Goal: Information Seeking & Learning: Check status

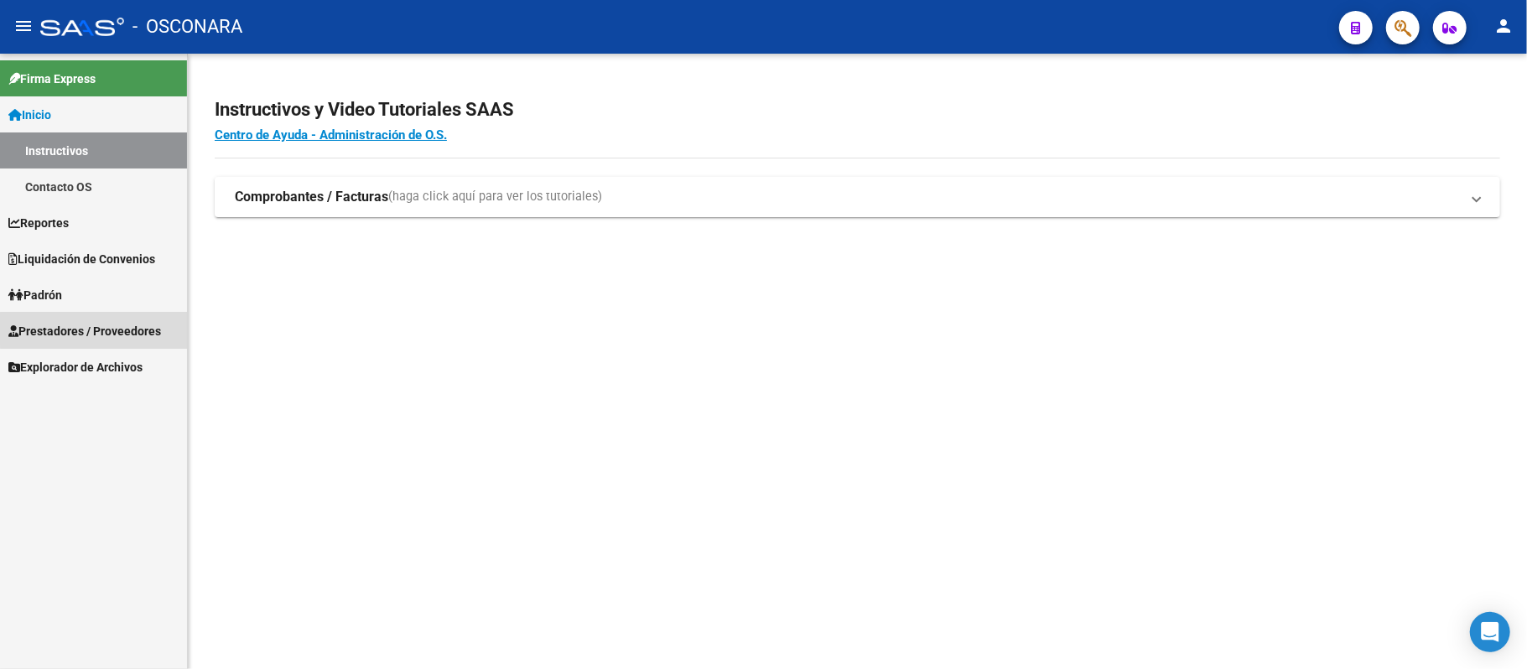
click at [148, 329] on span "Prestadores / Proveedores" at bounding box center [84, 331] width 153 height 18
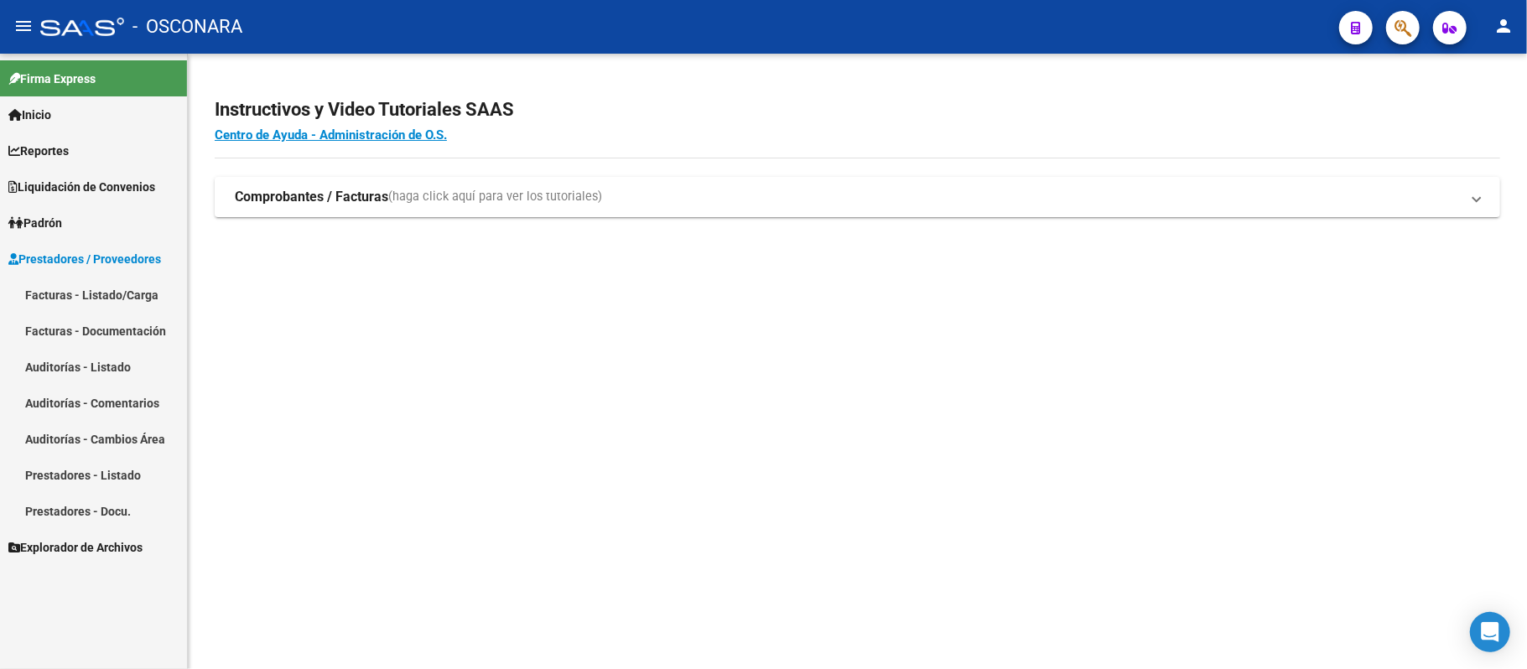
click at [112, 355] on link "Auditorías - Listado" at bounding box center [93, 367] width 187 height 36
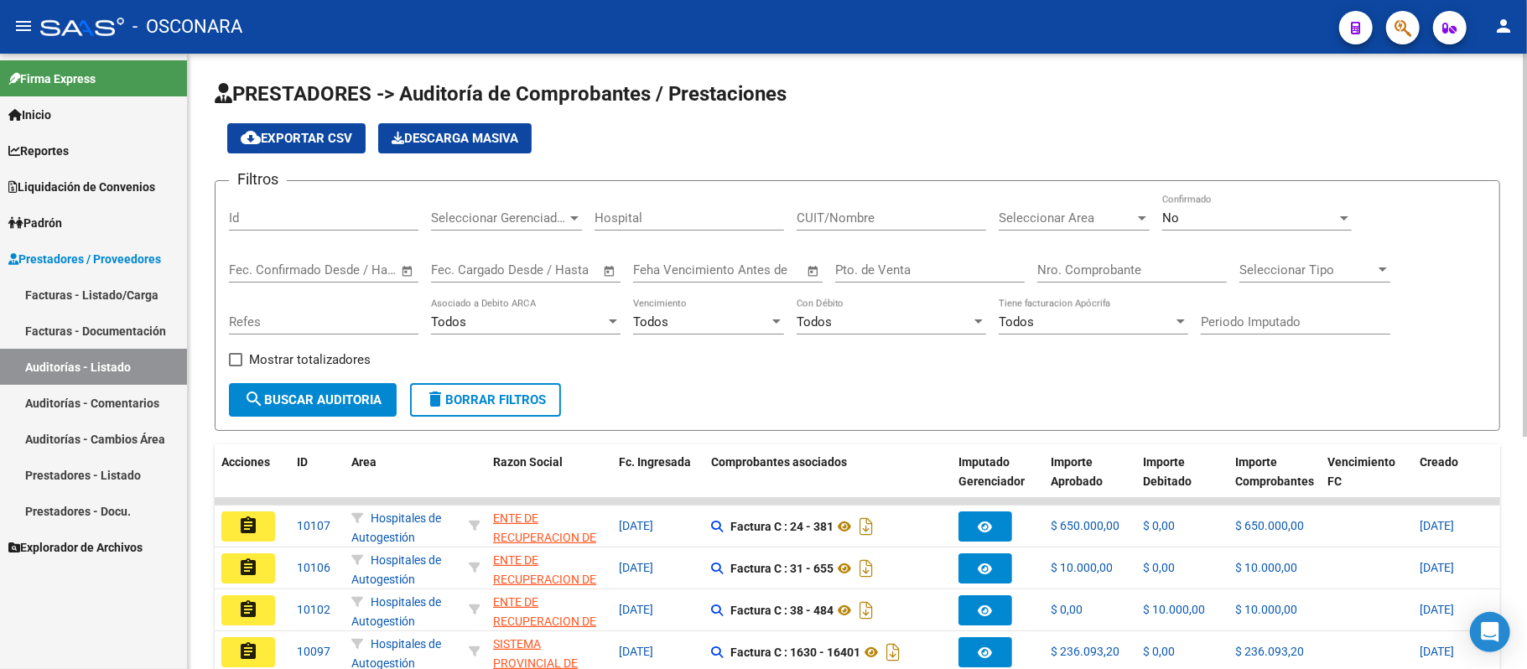
click at [303, 226] on div "Id" at bounding box center [323, 213] width 189 height 36
click at [329, 400] on span "search Buscar Auditoria" at bounding box center [312, 399] width 137 height 15
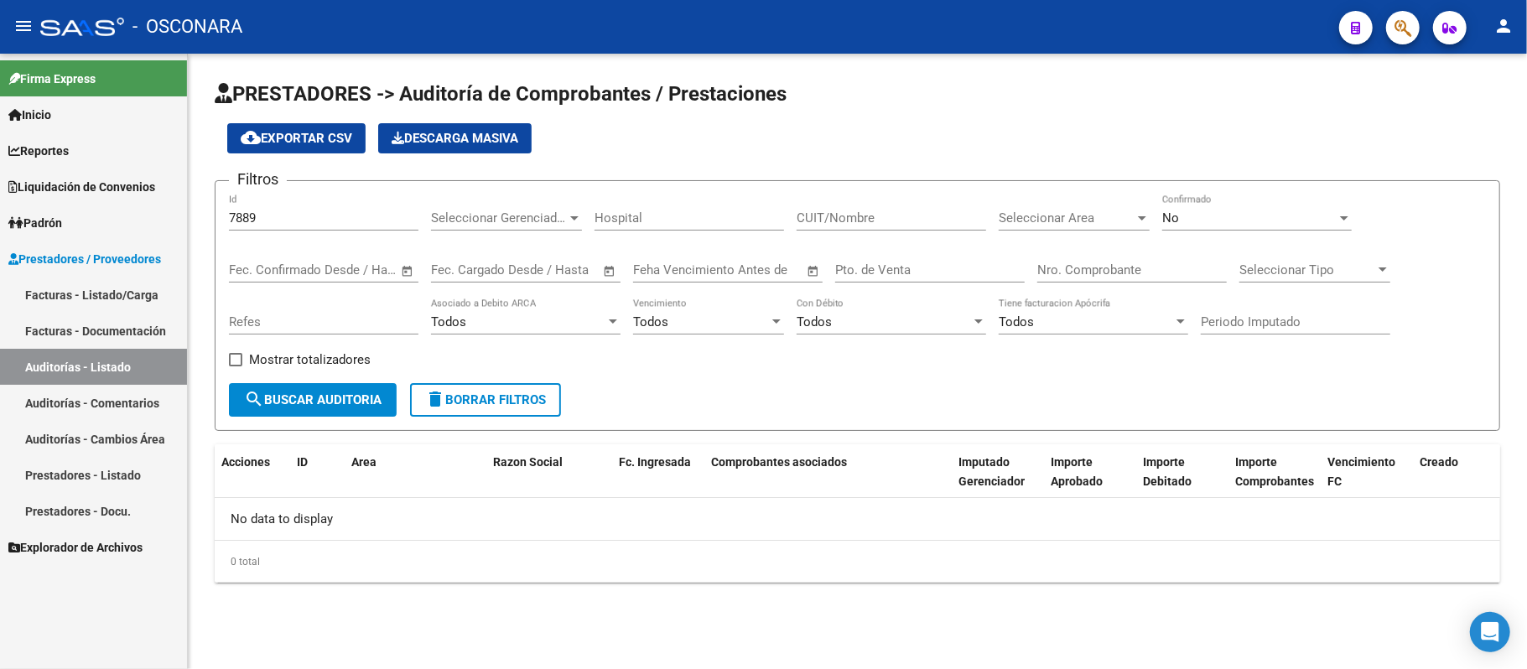
click at [547, 215] on span "Seleccionar Gerenciador" at bounding box center [499, 217] width 136 height 15
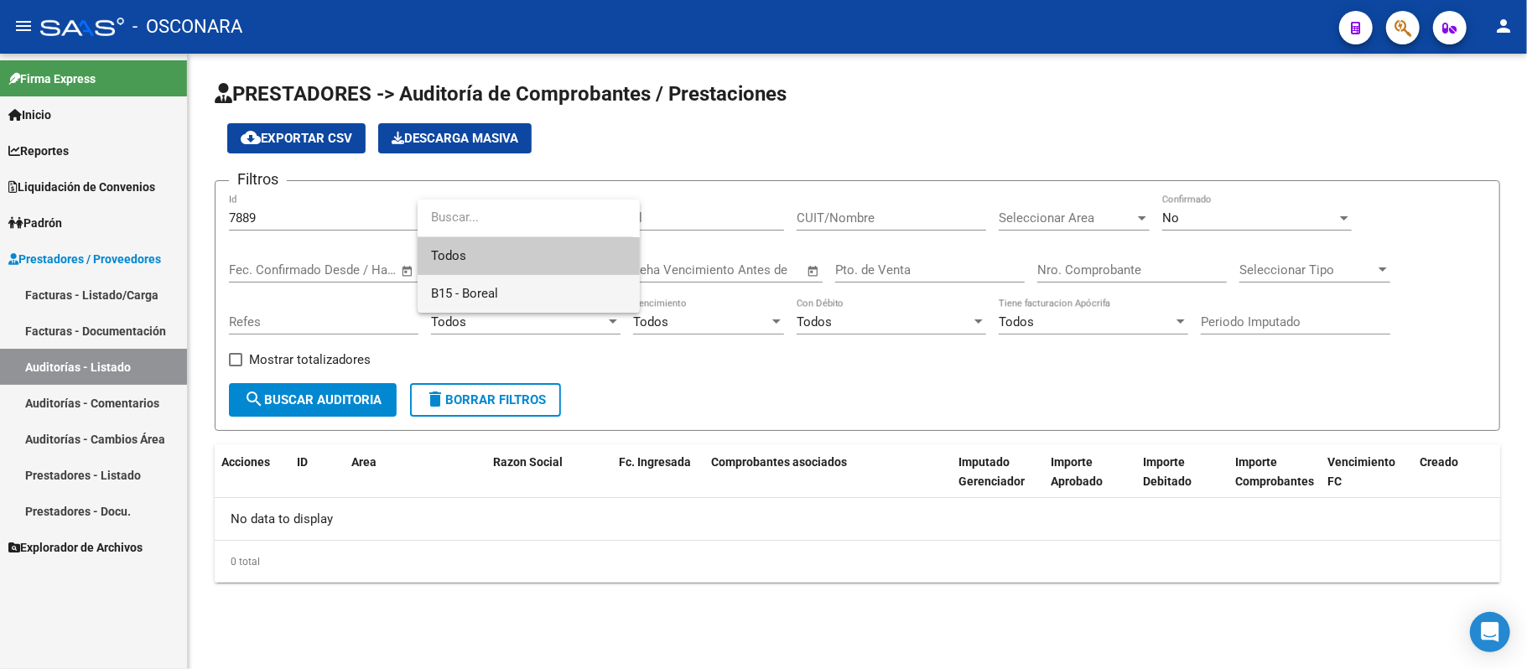
click at [508, 293] on span "B15 - Boreal" at bounding box center [528, 294] width 195 height 38
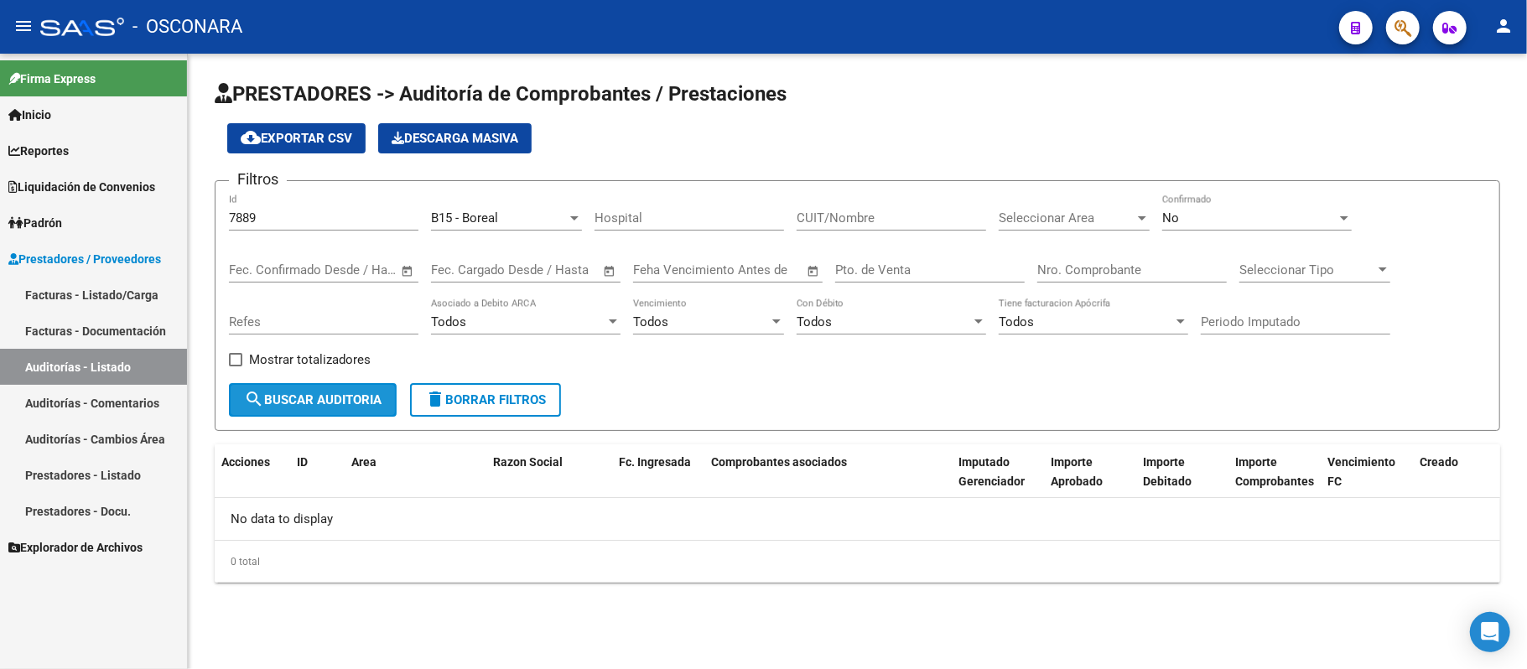
click at [353, 396] on span "search Buscar Auditoria" at bounding box center [312, 399] width 137 height 15
drag, startPoint x: 263, startPoint y: 211, endPoint x: 101, endPoint y: 226, distance: 163.3
click at [102, 226] on mat-sidenav-container "Firma Express Inicio Instructivos Contacto OS Reportes Ingresos Devengados Deta…" at bounding box center [763, 361] width 1527 height 615
paste input "312080"
click at [336, 392] on span "search Buscar Auditoria" at bounding box center [312, 399] width 137 height 15
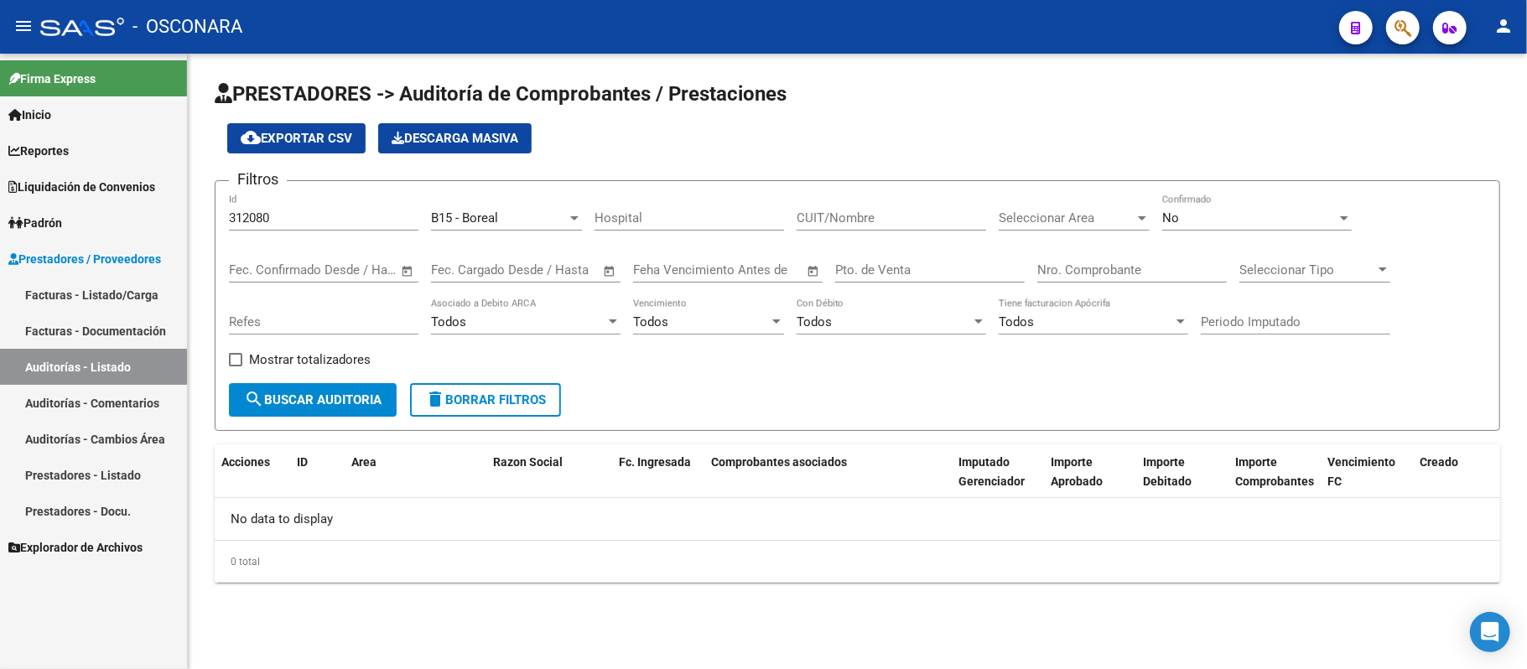
click at [493, 215] on span "B15 - Boreal" at bounding box center [464, 217] width 67 height 15
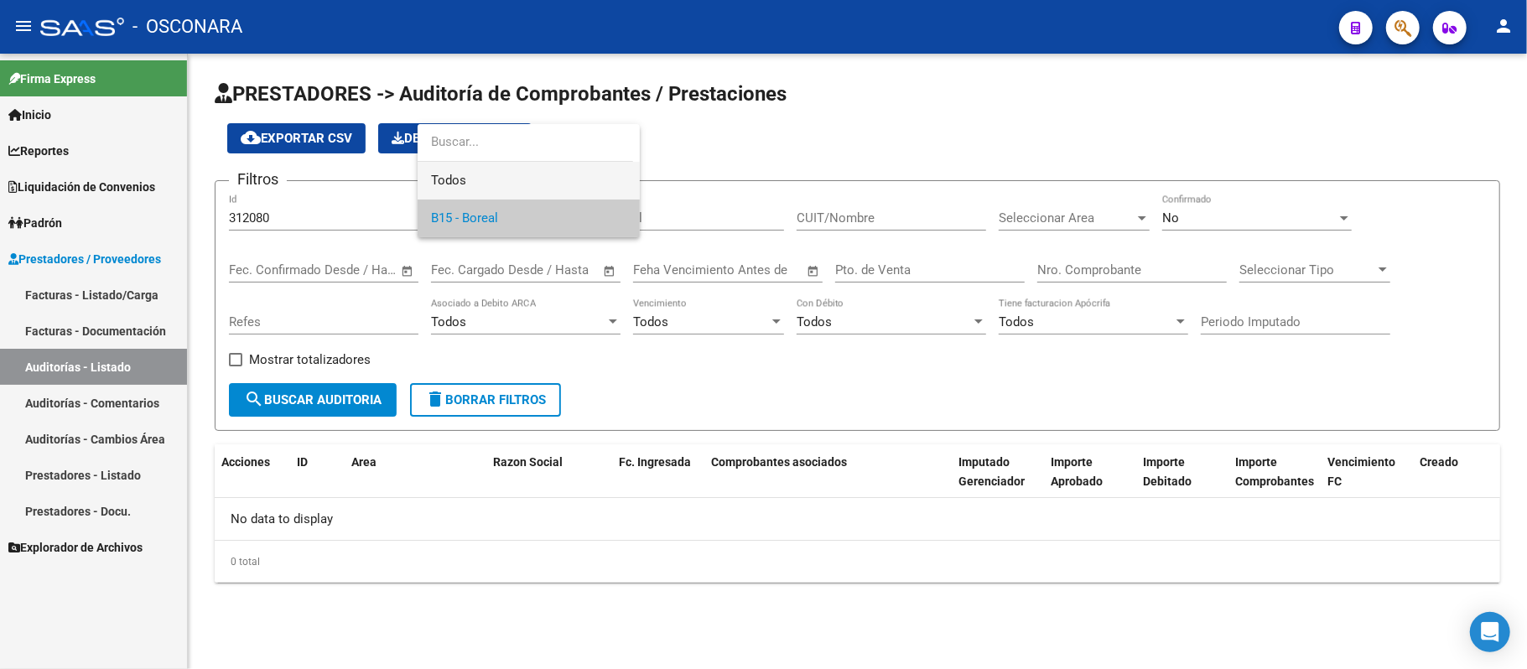
click at [487, 178] on span "Todos" at bounding box center [528, 181] width 195 height 38
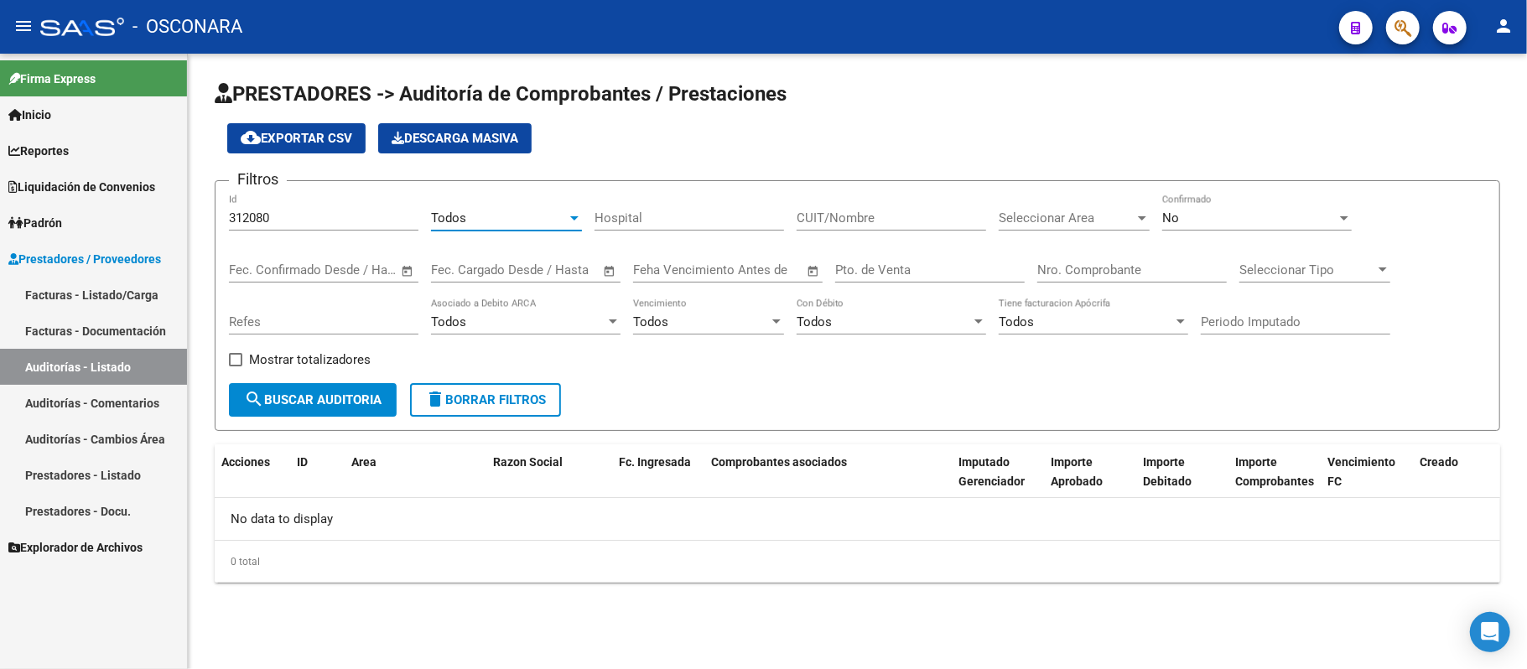
click at [324, 392] on span "search Buscar Auditoria" at bounding box center [312, 399] width 137 height 15
drag, startPoint x: 350, startPoint y: 203, endPoint x: 230, endPoint y: 220, distance: 121.1
click at [230, 220] on div "312080 Id" at bounding box center [323, 213] width 189 height 36
drag, startPoint x: 260, startPoint y: 225, endPoint x: 189, endPoint y: 225, distance: 71.3
click at [188, 225] on div "PRESTADORES -> Auditoría de Comprobantes / Prestaciones cloud_download Exportar…" at bounding box center [857, 345] width 1339 height 583
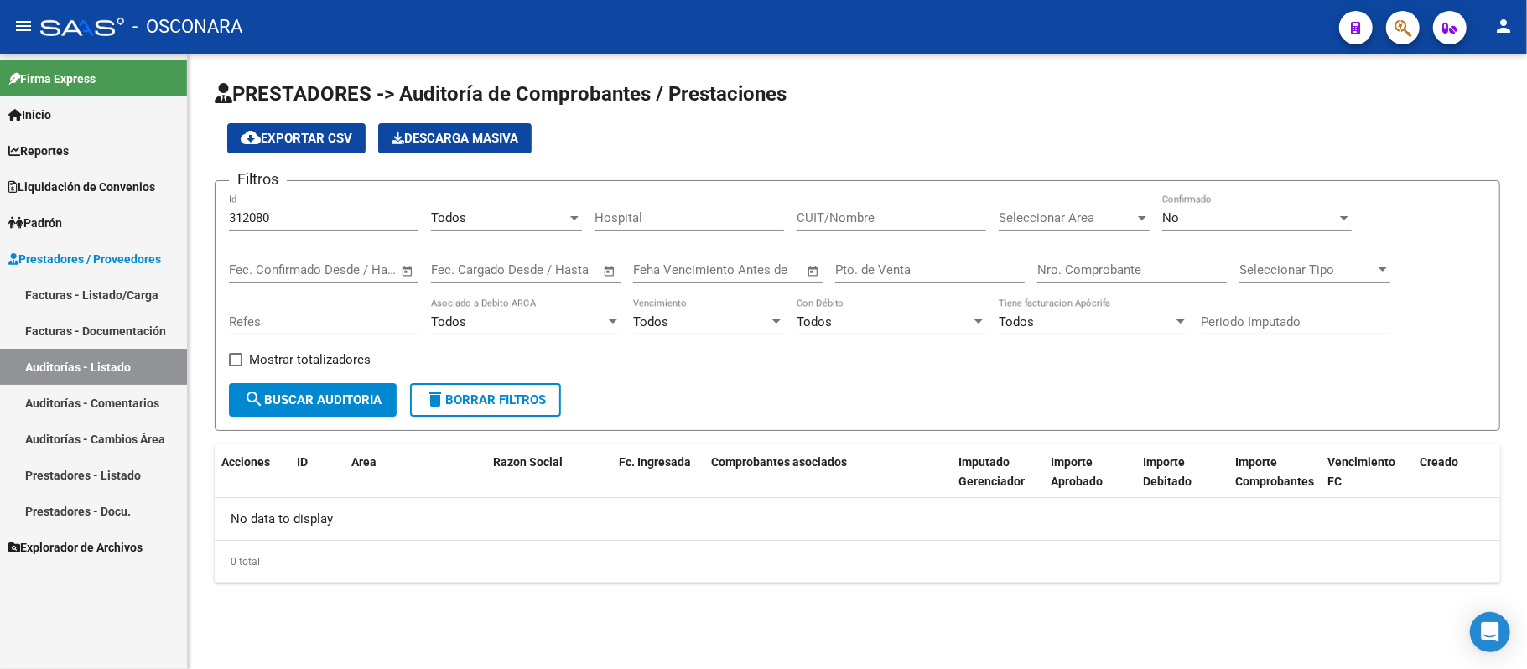
drag, startPoint x: 302, startPoint y: 205, endPoint x: 156, endPoint y: 208, distance: 145.9
click at [139, 205] on mat-sidenav-container "Firma Express Inicio Instructivos Contacto OS Reportes Ingresos Devengados Deta…" at bounding box center [763, 361] width 1527 height 615
drag, startPoint x: 293, startPoint y: 215, endPoint x: 263, endPoint y: 279, distance: 70.1
click at [144, 233] on mat-sidenav-container "Firma Express Inicio Instructivos Contacto OS Reportes Ingresos Devengados Deta…" at bounding box center [763, 361] width 1527 height 615
paste input "1698"
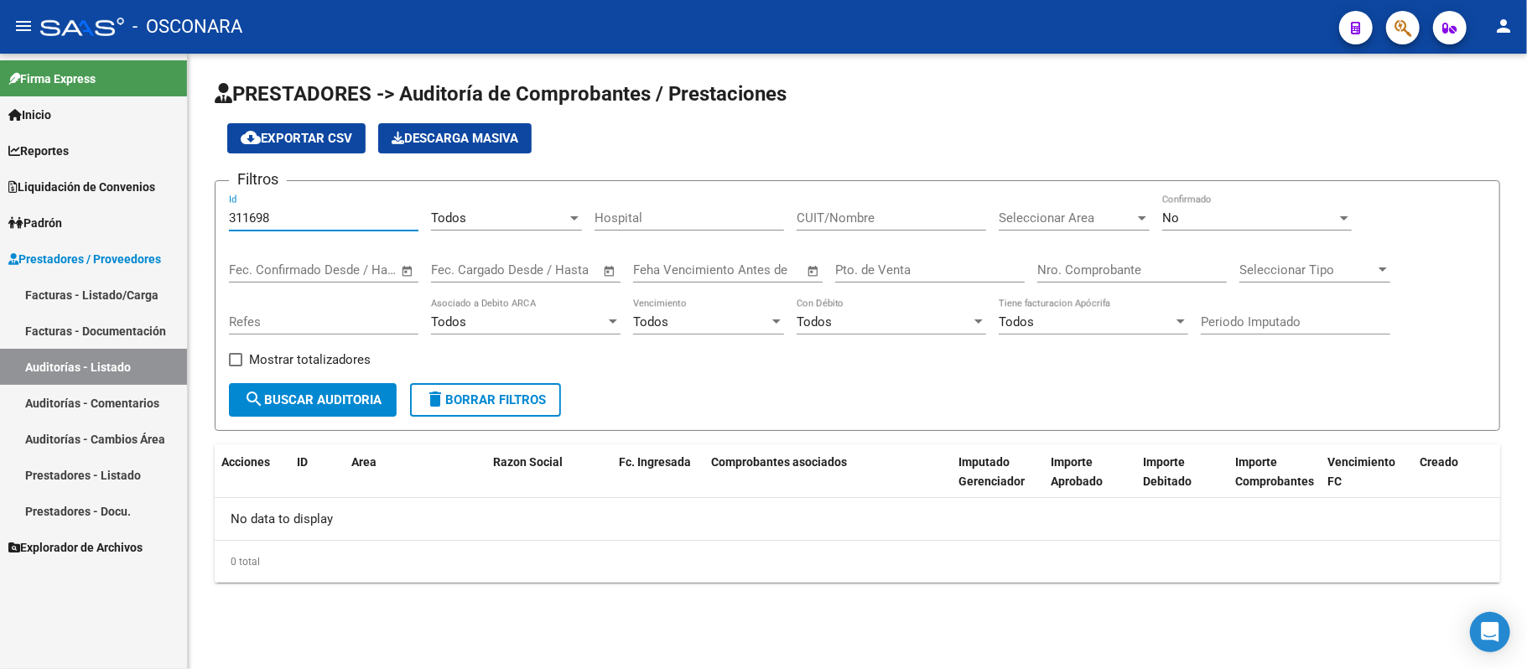
click at [372, 397] on span "search Buscar Auditoria" at bounding box center [312, 399] width 137 height 15
click at [377, 386] on button "search Buscar Auditoria" at bounding box center [313, 400] width 168 height 34
click at [1284, 200] on div "No Confirmado" at bounding box center [1256, 213] width 189 height 36
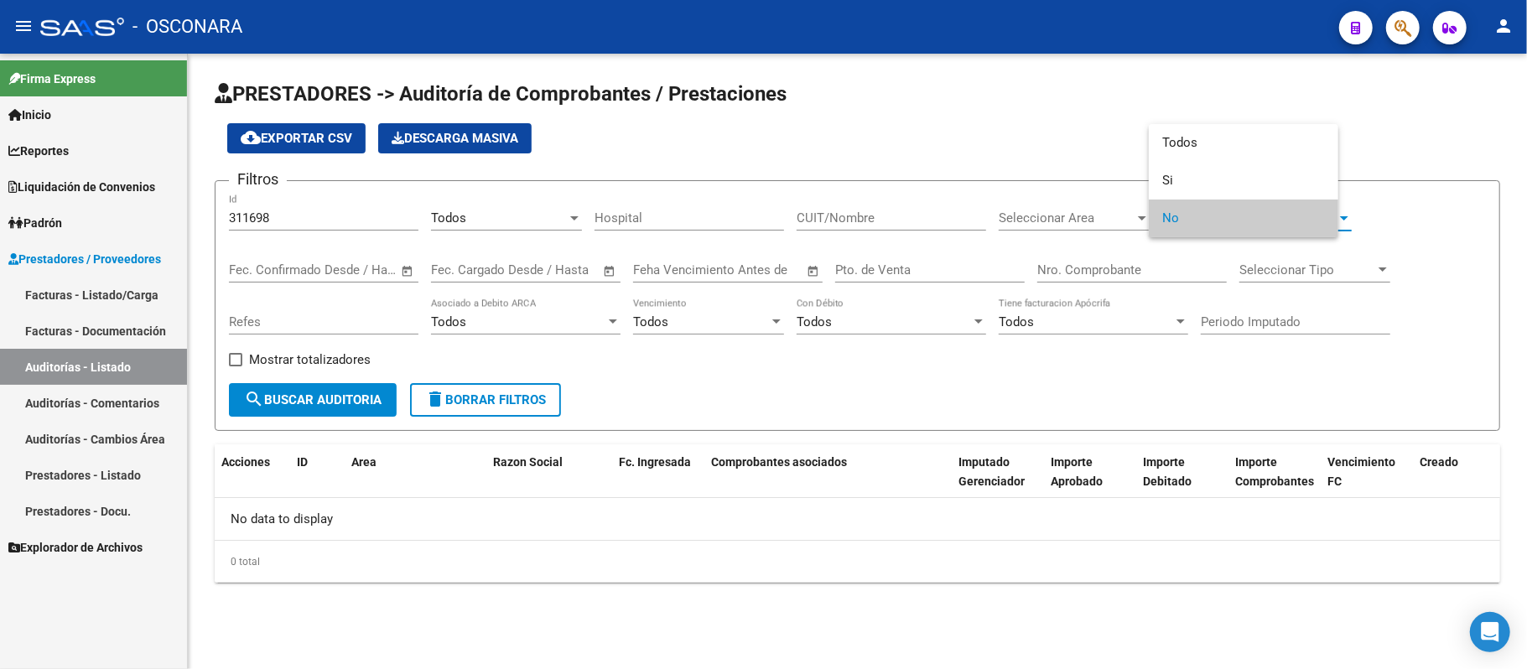
click at [1281, 208] on span "No" at bounding box center [1243, 219] width 163 height 38
click at [1281, 208] on div "No Confirmado" at bounding box center [1256, 213] width 189 height 36
click at [1258, 154] on span "Todos" at bounding box center [1256, 143] width 189 height 38
click at [306, 387] on button "search Buscar Auditoria" at bounding box center [313, 400] width 168 height 34
drag, startPoint x: 354, startPoint y: 229, endPoint x: 196, endPoint y: 222, distance: 157.8
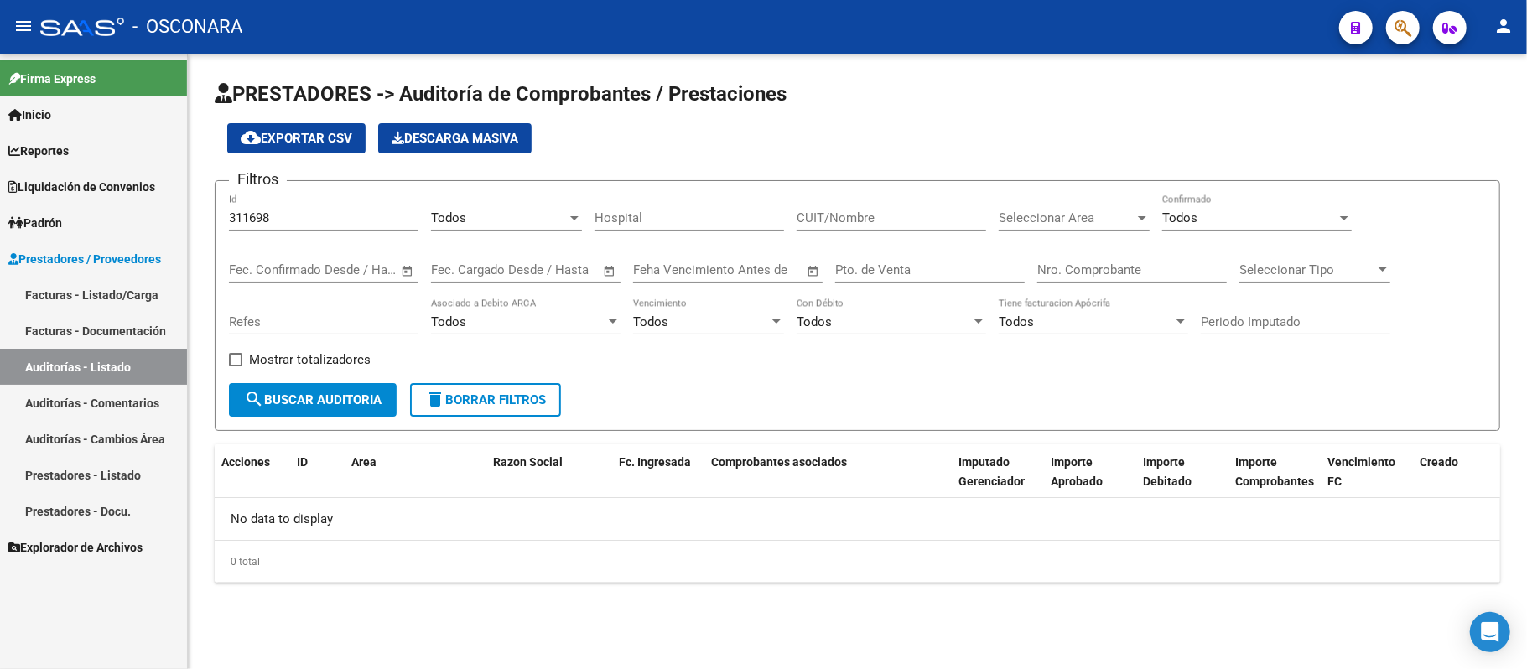
click at [196, 222] on div "PRESTADORES -> Auditoría de Comprobantes / Prestaciones cloud_download Exportar…" at bounding box center [857, 345] width 1339 height 583
click at [309, 215] on input "311698" at bounding box center [323, 217] width 189 height 15
drag, startPoint x: 324, startPoint y: 212, endPoint x: 0, endPoint y: 219, distance: 323.7
click at [0, 219] on mat-sidenav-container "Firma Express Inicio Instructivos Contacto OS Reportes Ingresos Devengados Deta…" at bounding box center [763, 361] width 1527 height 615
paste input "7889"
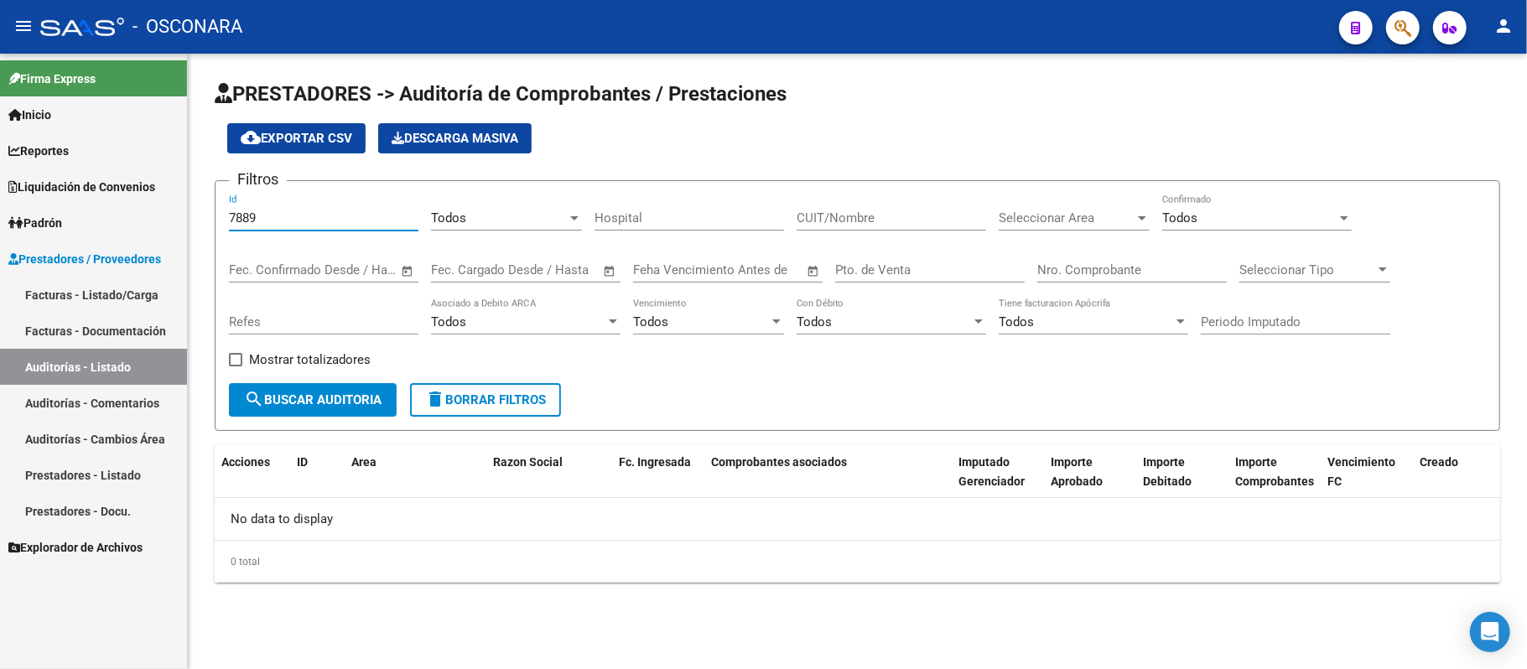
click at [340, 396] on span "search Buscar Auditoria" at bounding box center [312, 399] width 137 height 15
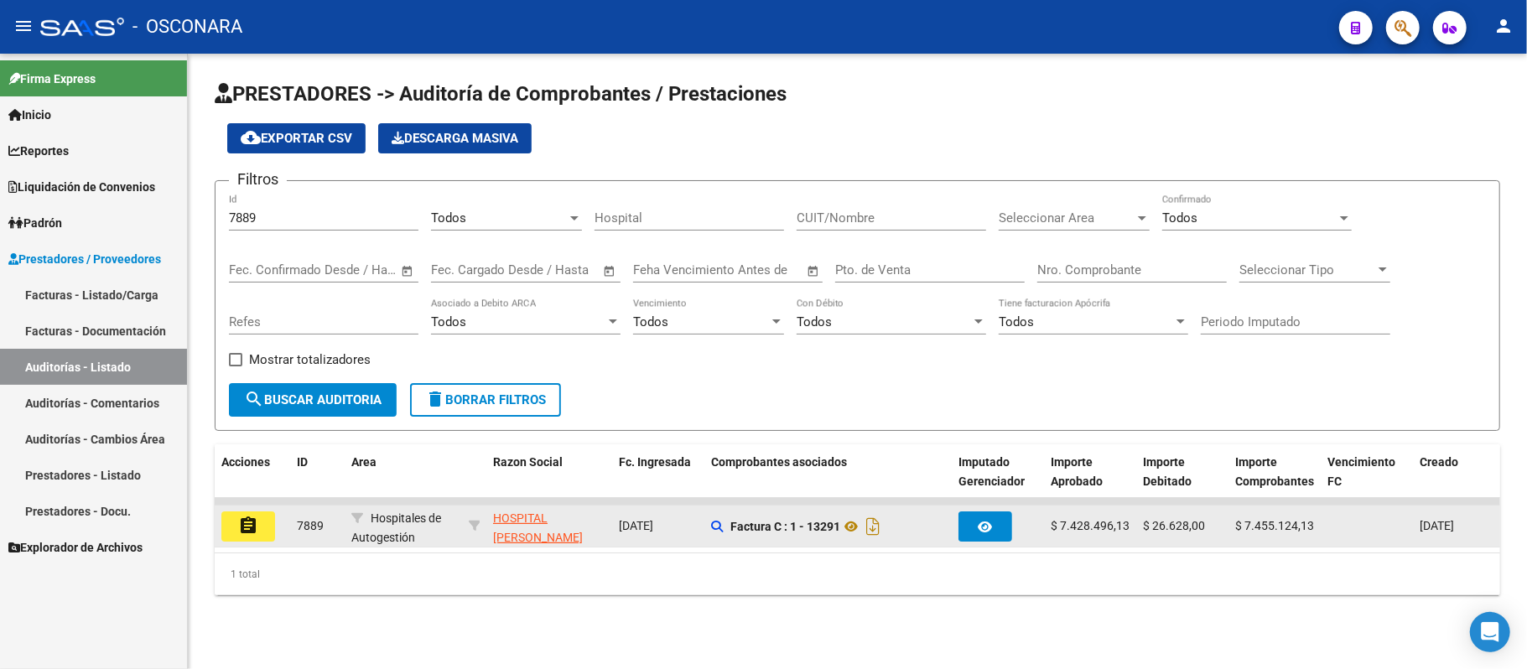
click at [548, 544] on datatable-body-cell "HOSPITAL HUMBERTO J NOTTI - 30999281822" at bounding box center [549, 526] width 126 height 41
click at [859, 528] on icon at bounding box center [851, 526] width 22 height 20
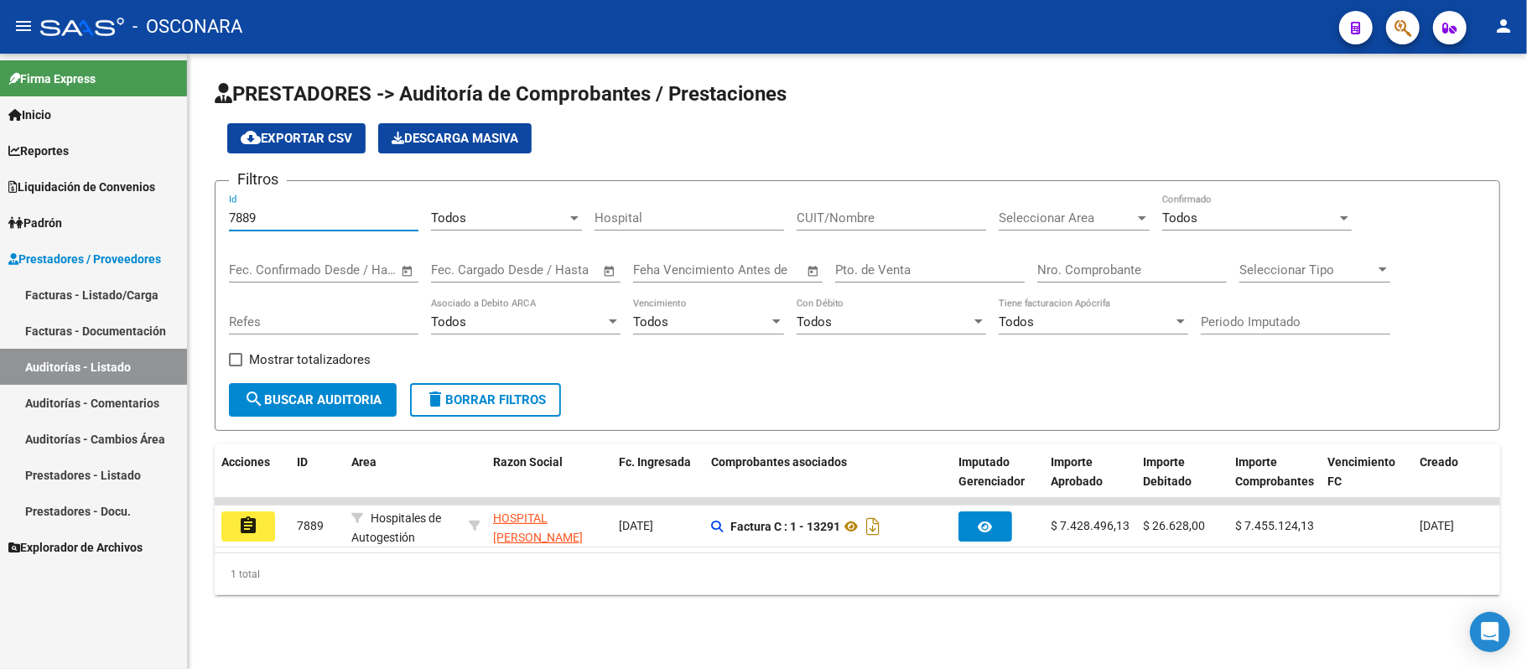
drag, startPoint x: 280, startPoint y: 215, endPoint x: 71, endPoint y: 249, distance: 211.4
click at [65, 249] on mat-sidenav-container "Firma Express Inicio Instructivos Contacto OS Reportes Ingresos Devengados Deta…" at bounding box center [763, 361] width 1527 height 615
paste input "9095"
click at [329, 392] on span "search Buscar Auditoria" at bounding box center [312, 399] width 137 height 15
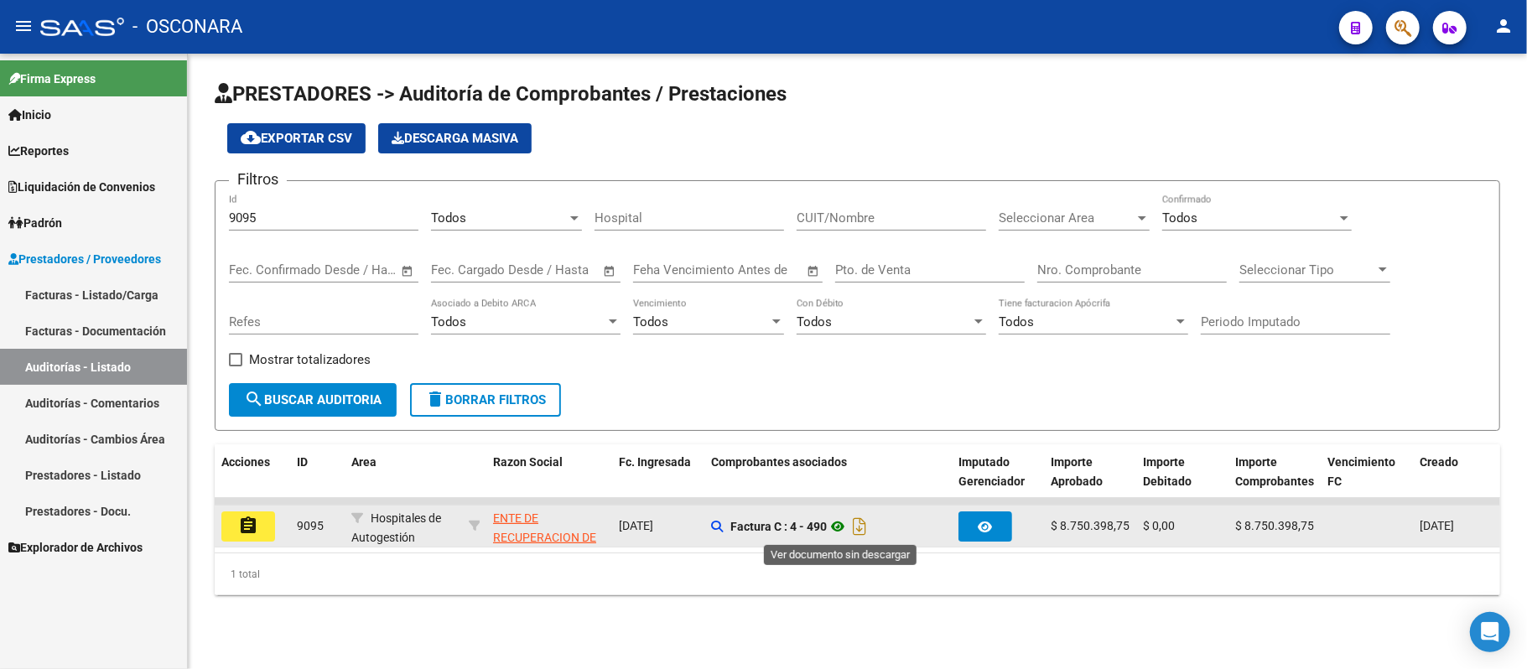
click at [842, 526] on icon at bounding box center [838, 526] width 22 height 20
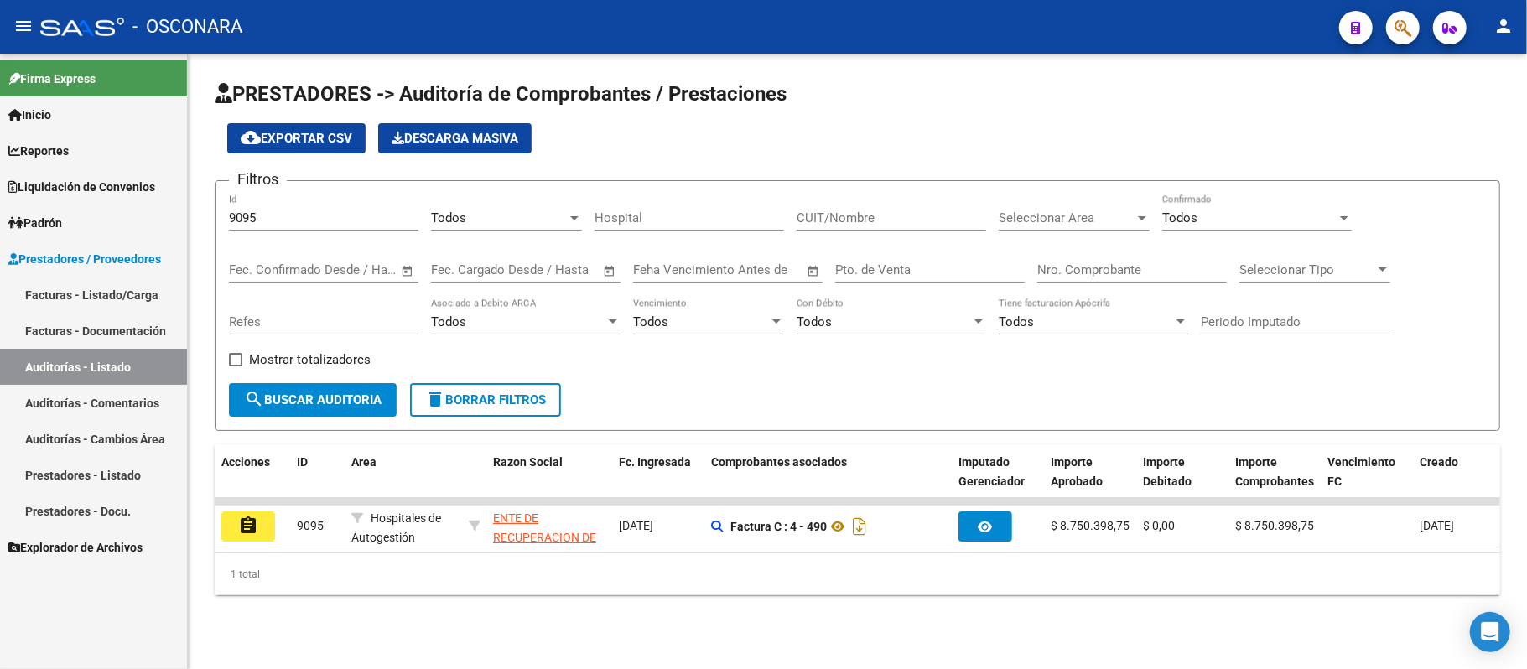
click at [97, 222] on mat-sidenav-container "Firma Express Inicio Instructivos Contacto OS Reportes Ingresos Devengados Deta…" at bounding box center [763, 361] width 1527 height 615
paste input "79"
click at [319, 399] on span "search Buscar Auditoria" at bounding box center [312, 399] width 137 height 15
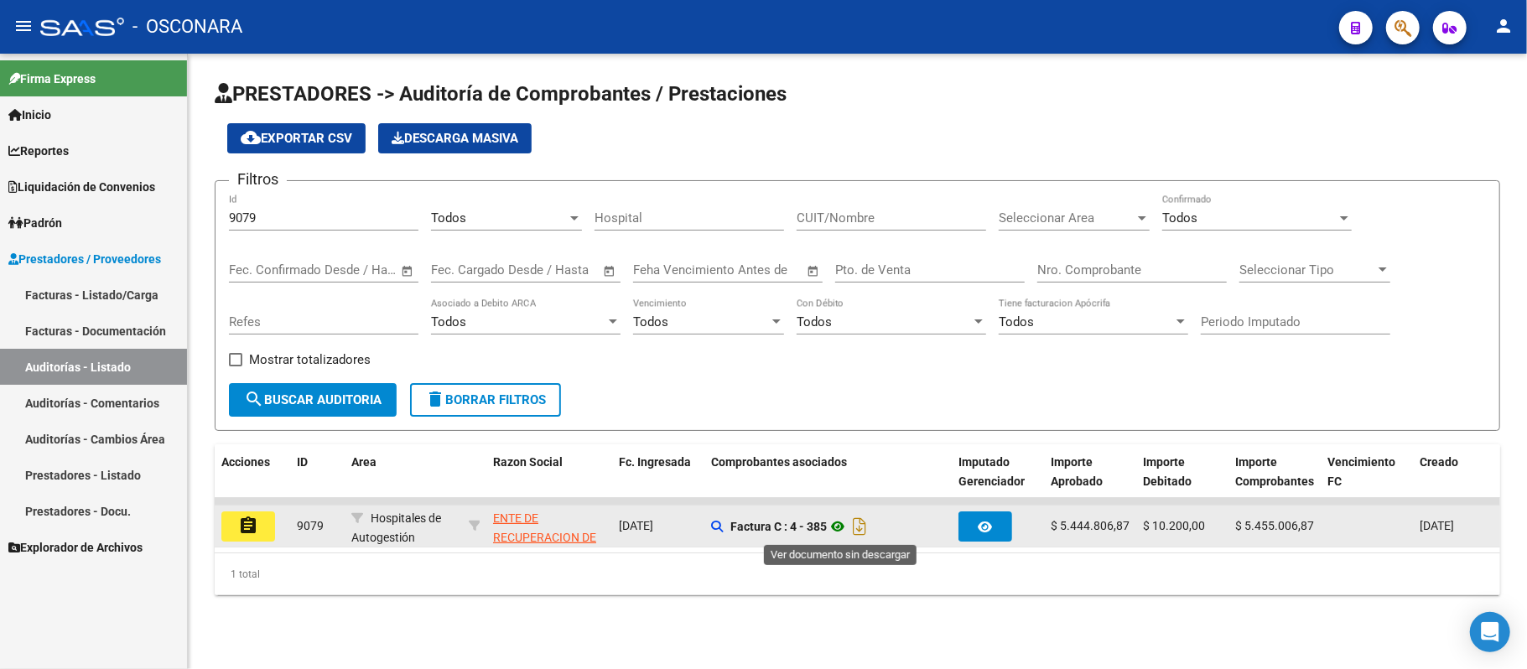
click at [843, 523] on icon at bounding box center [838, 526] width 22 height 20
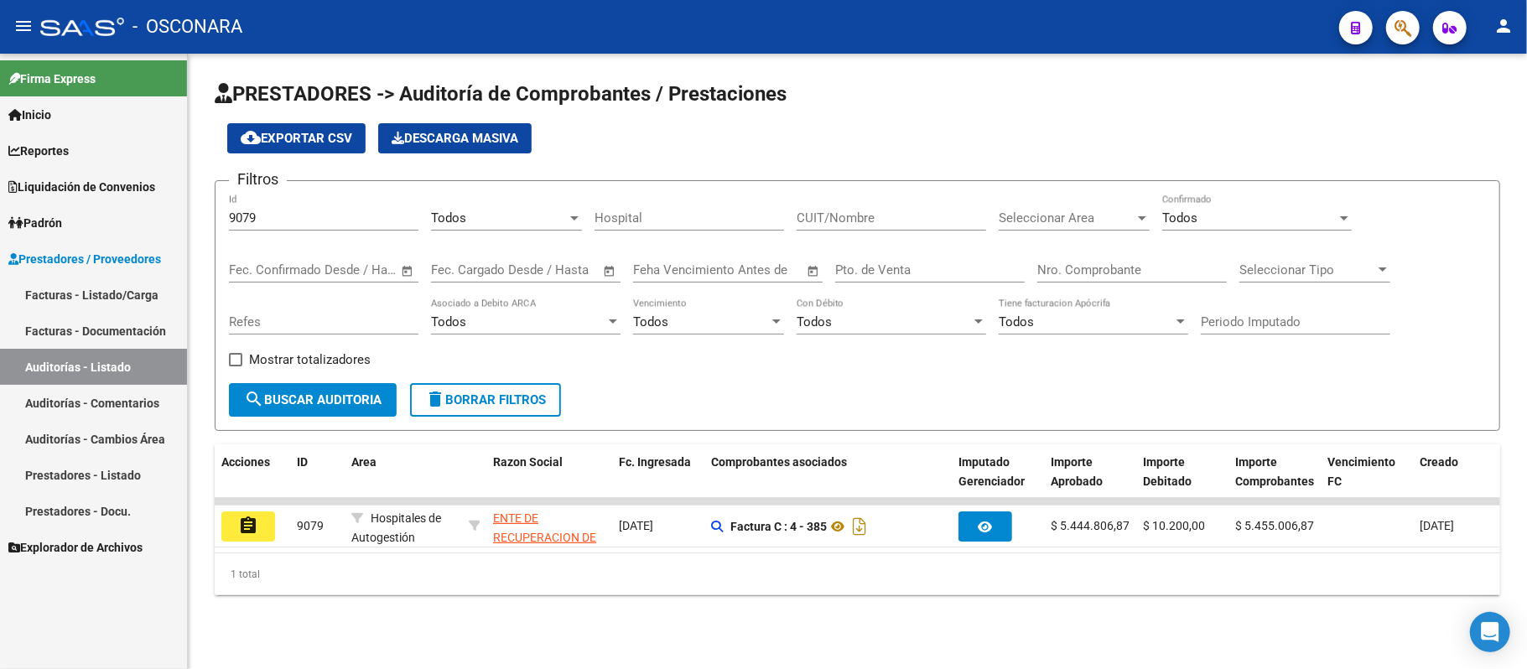
drag, startPoint x: 295, startPoint y: 218, endPoint x: 68, endPoint y: 219, distance: 227.2
click at [84, 218] on mat-sidenav-container "Firma Express Inicio Instructivos Contacto OS Reportes Ingresos Devengados Deta…" at bounding box center [763, 361] width 1527 height 615
paste input "260"
click at [335, 412] on button "search Buscar Auditoria" at bounding box center [313, 400] width 168 height 34
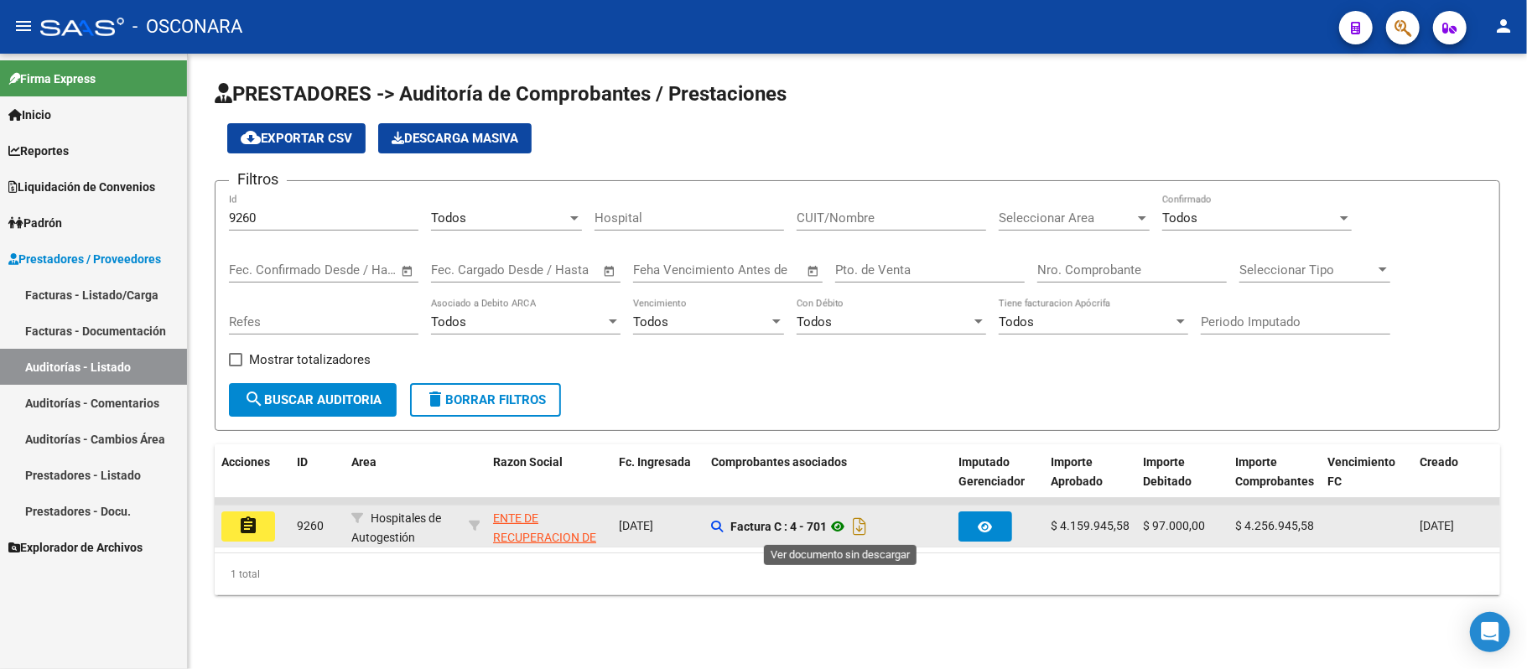
click at [847, 530] on icon at bounding box center [838, 526] width 22 height 20
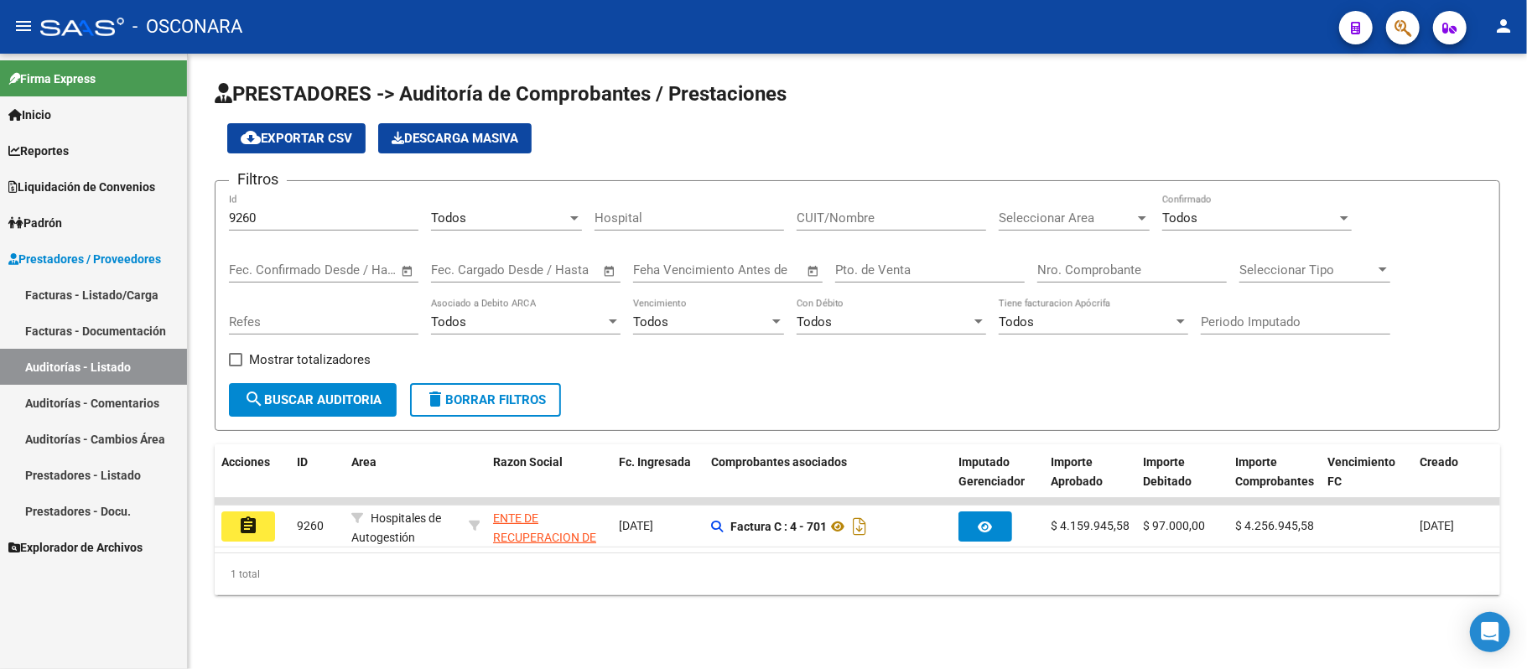
click at [115, 222] on mat-sidenav-container "Firma Express Inicio Instructivos Contacto OS Reportes Ingresos Devengados Deta…" at bounding box center [763, 361] width 1527 height 615
drag, startPoint x: 307, startPoint y: 220, endPoint x: 222, endPoint y: 215, distance: 84.8
click at [222, 215] on form "Filtros 9484 Id Todos Seleccionar Gerenciador Hospital CUIT/Nombre Seleccionar …" at bounding box center [857, 305] width 1285 height 251
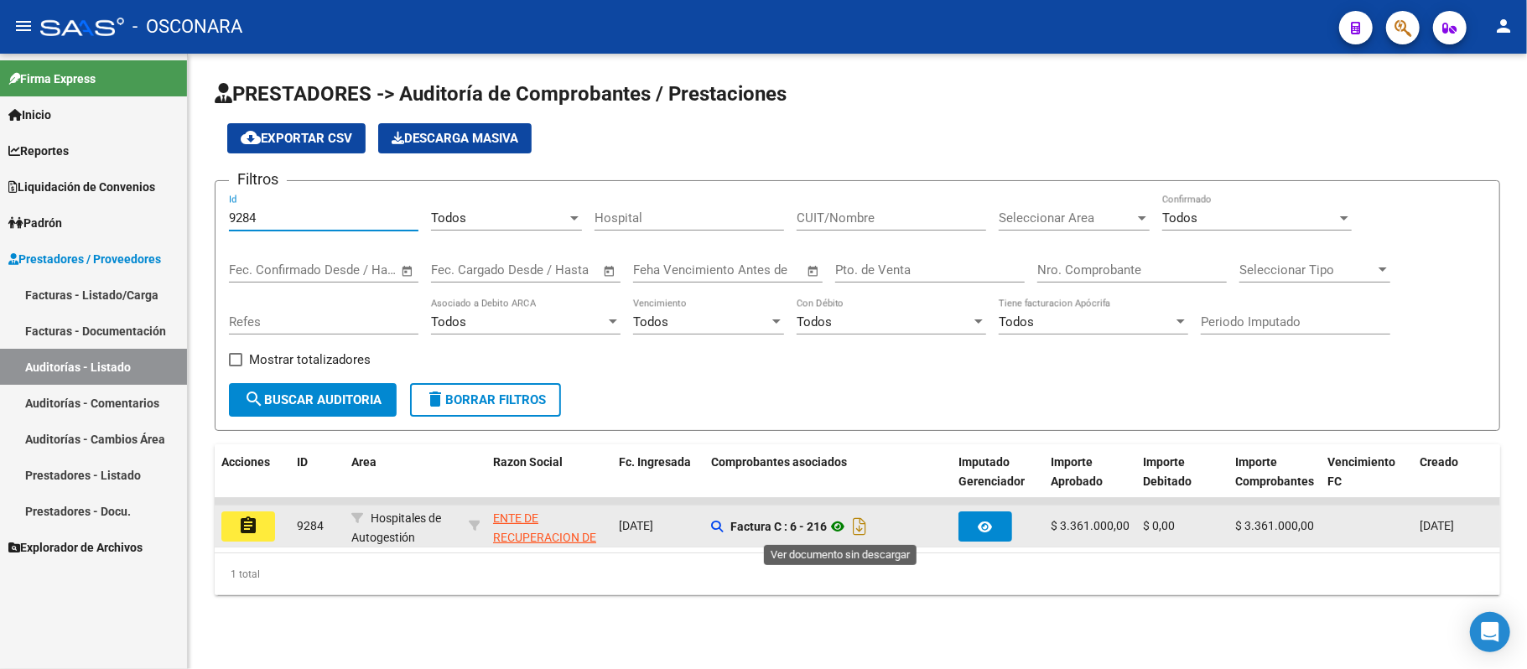
click at [847, 518] on icon at bounding box center [838, 526] width 22 height 20
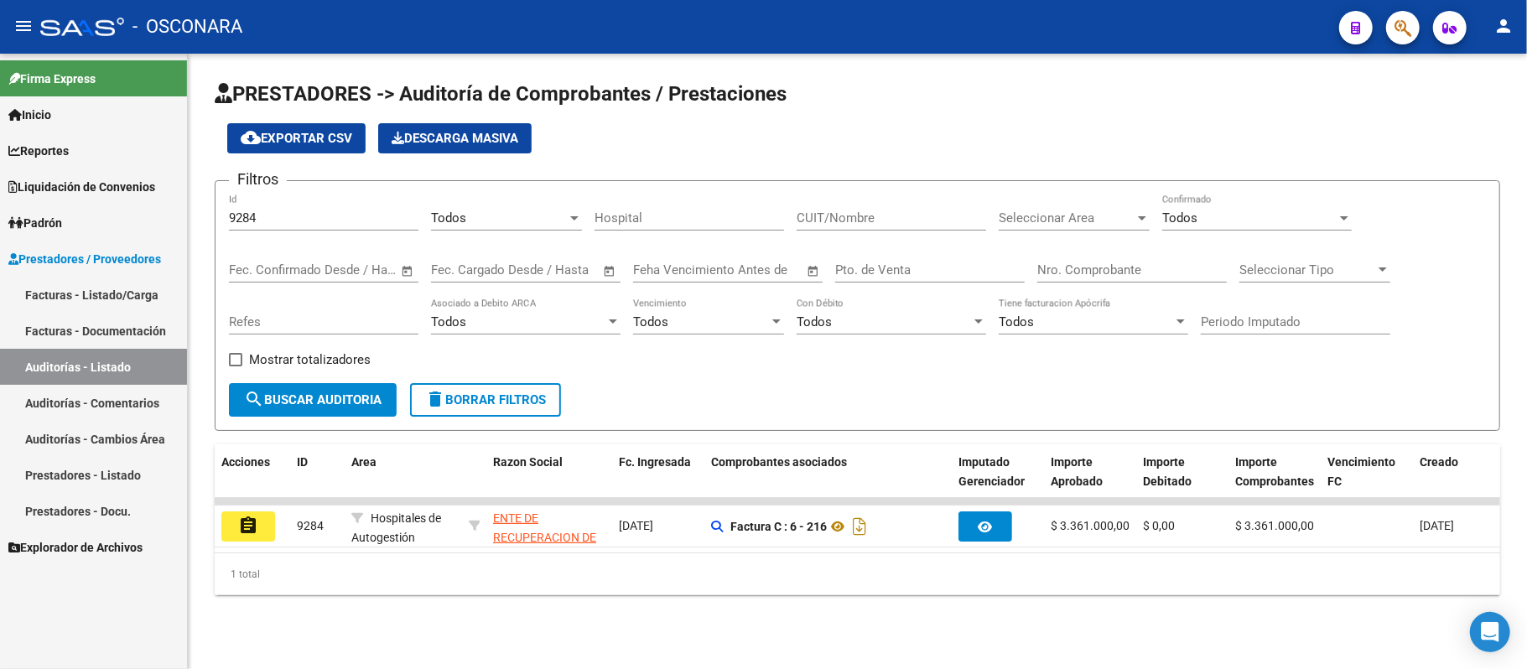
click at [0, 226] on mat-sidenav-container "Firma Express Inicio Instructivos Contacto OS Reportes Ingresos Devengados Deta…" at bounding box center [763, 361] width 1527 height 615
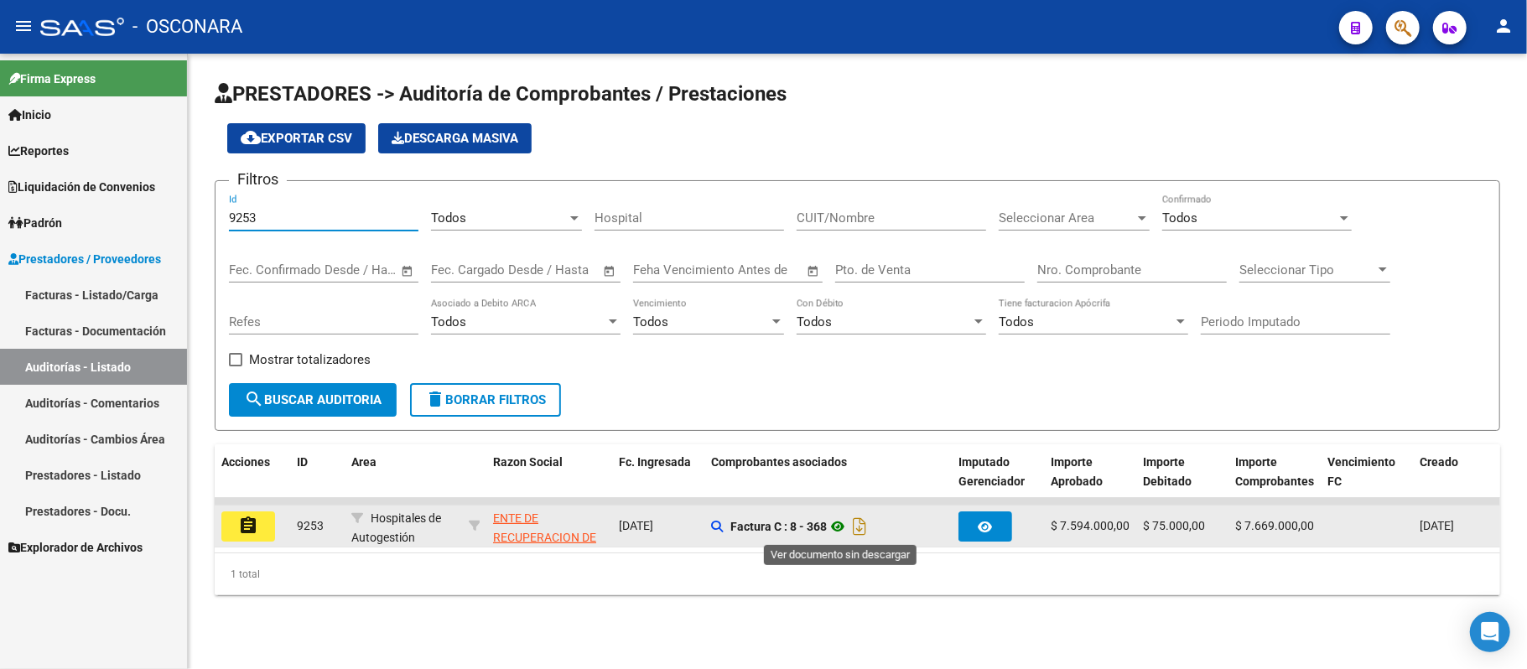
click at [846, 525] on icon at bounding box center [838, 526] width 22 height 20
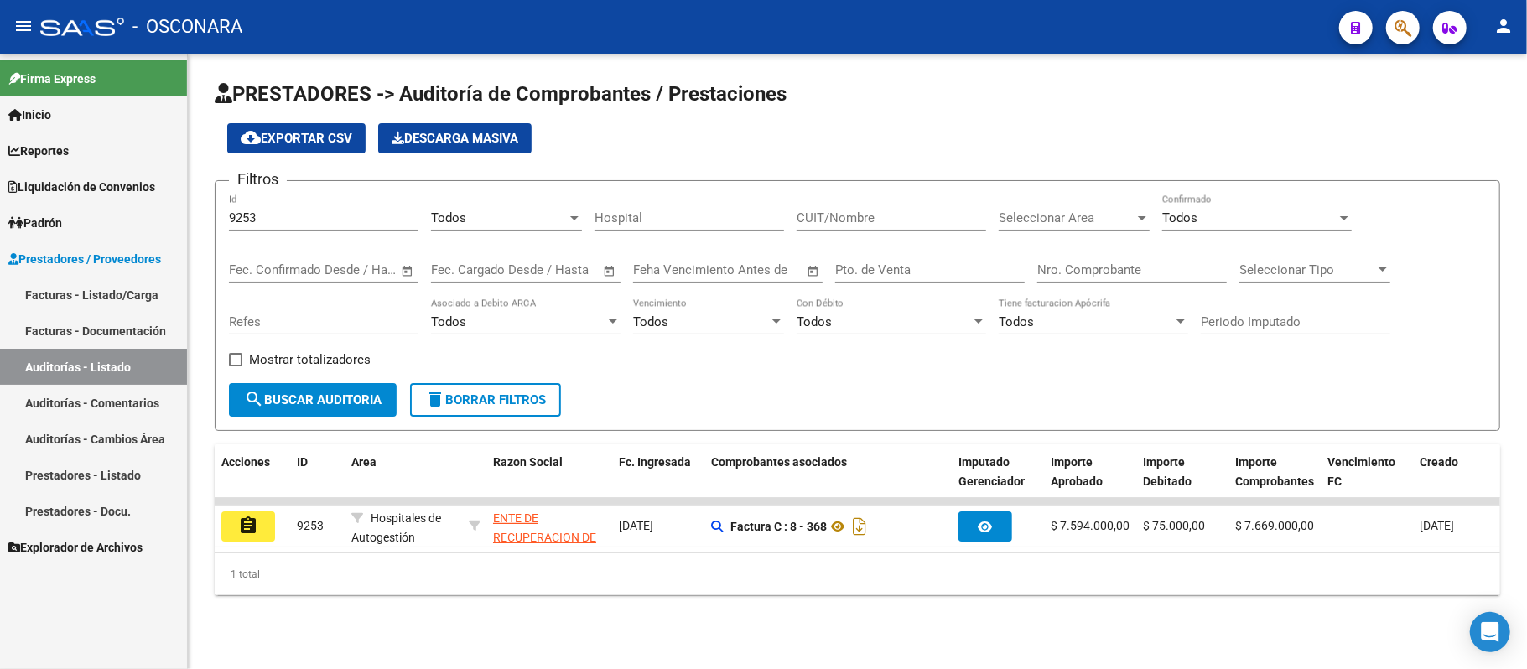
drag, startPoint x: 336, startPoint y: 198, endPoint x: 91, endPoint y: 212, distance: 246.1
click at [95, 211] on mat-sidenav-container "Firma Express Inicio Instructivos Contacto OS Reportes Ingresos Devengados Deta…" at bounding box center [763, 361] width 1527 height 615
drag, startPoint x: 319, startPoint y: 212, endPoint x: 75, endPoint y: 213, distance: 244.0
click at [75, 212] on mat-sidenav-container "Firma Express Inicio Instructivos Contacto OS Reportes Ingresos Devengados Deta…" at bounding box center [763, 361] width 1527 height 615
paste input "408"
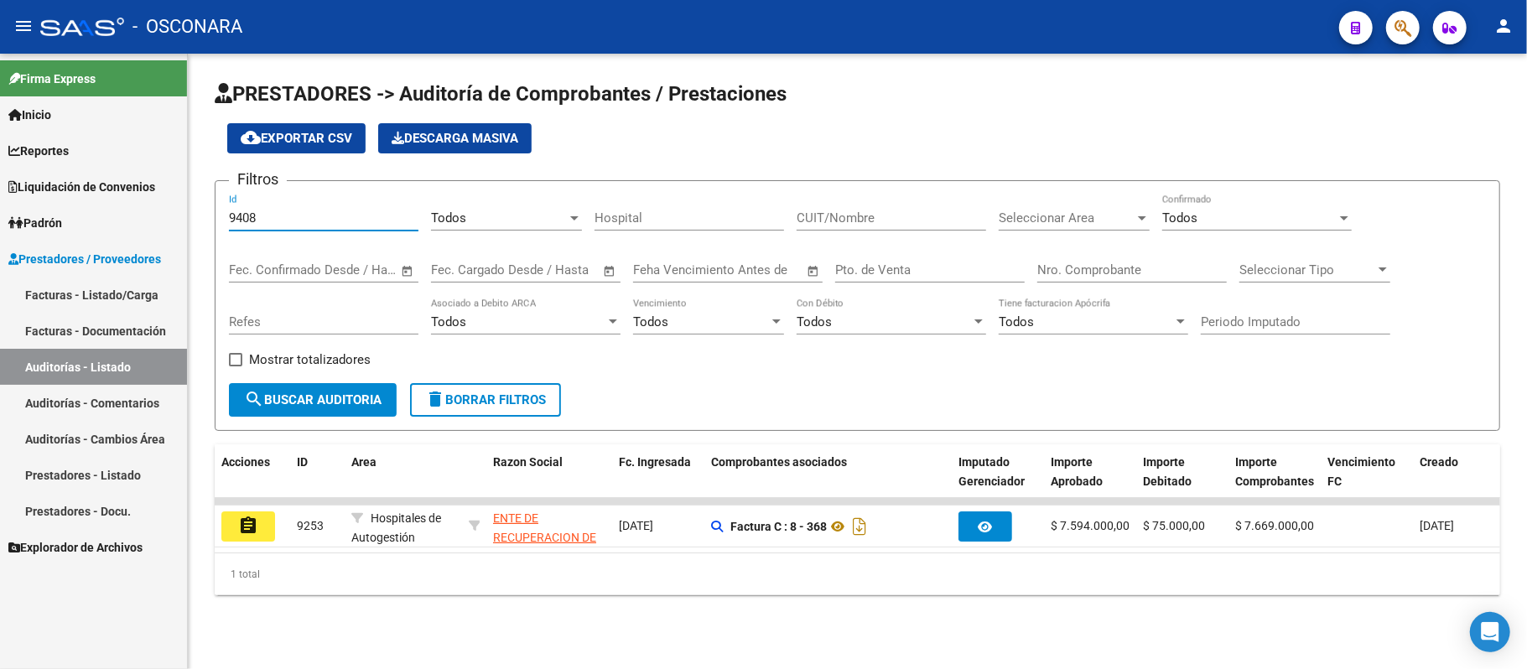
type input "9408"
click at [345, 400] on span "search Buscar Auditoria" at bounding box center [312, 399] width 137 height 15
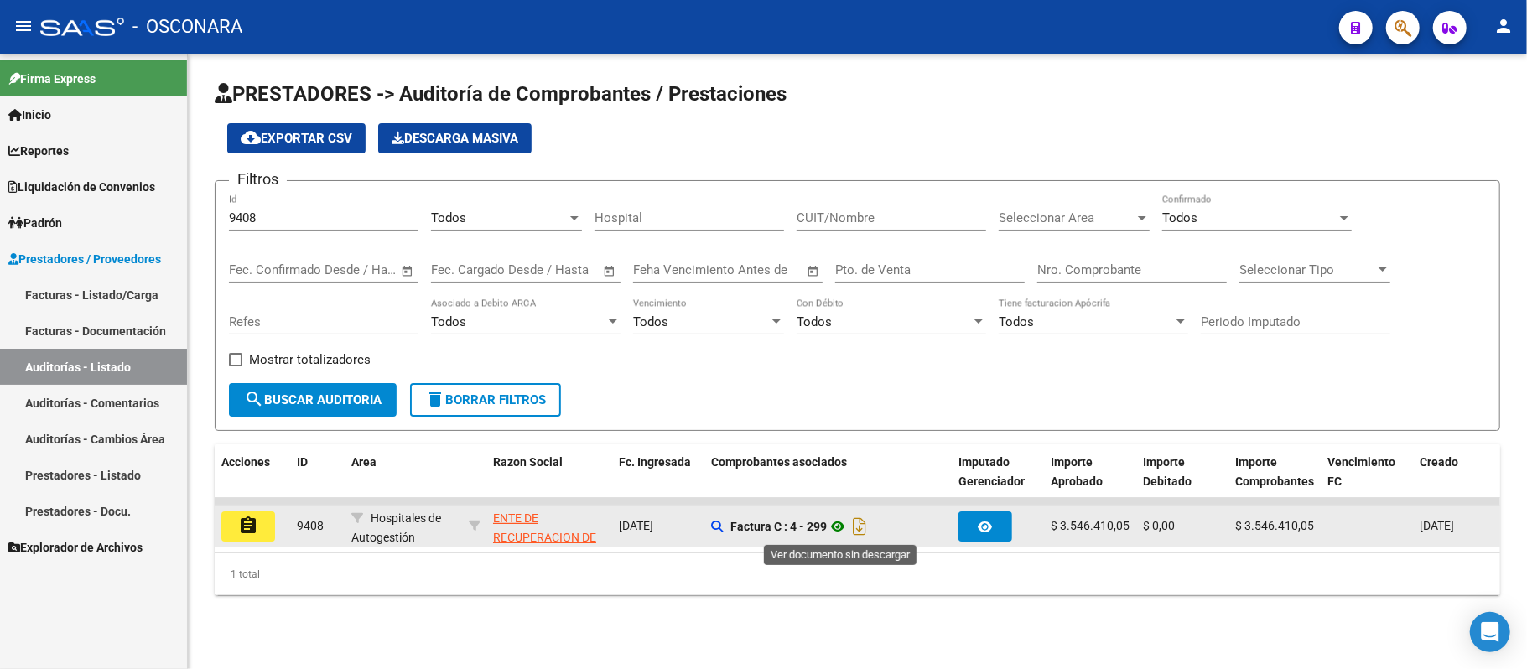
click at [845, 530] on icon at bounding box center [838, 526] width 22 height 20
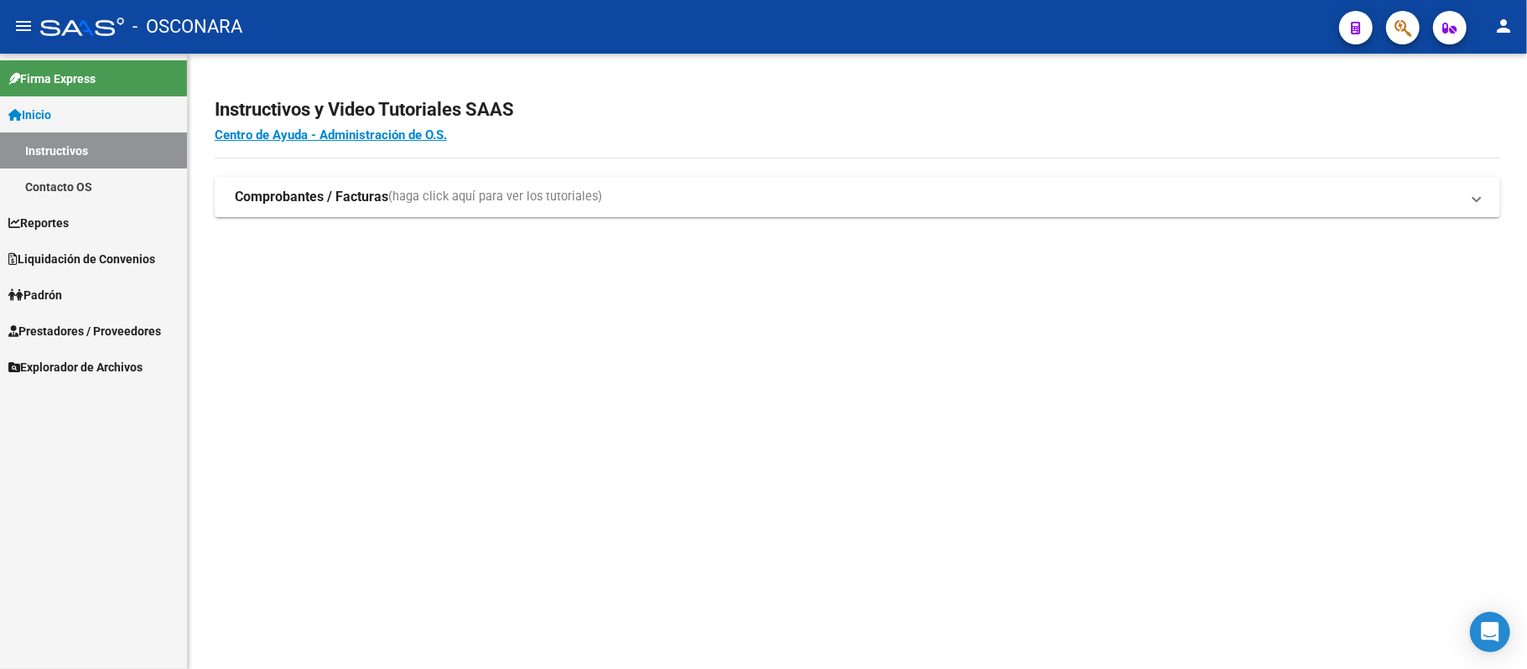
click at [1514, 21] on button "person" at bounding box center [1503, 27] width 34 height 34
click at [1450, 112] on button "exit_to_app Salir" at bounding box center [1469, 111] width 102 height 40
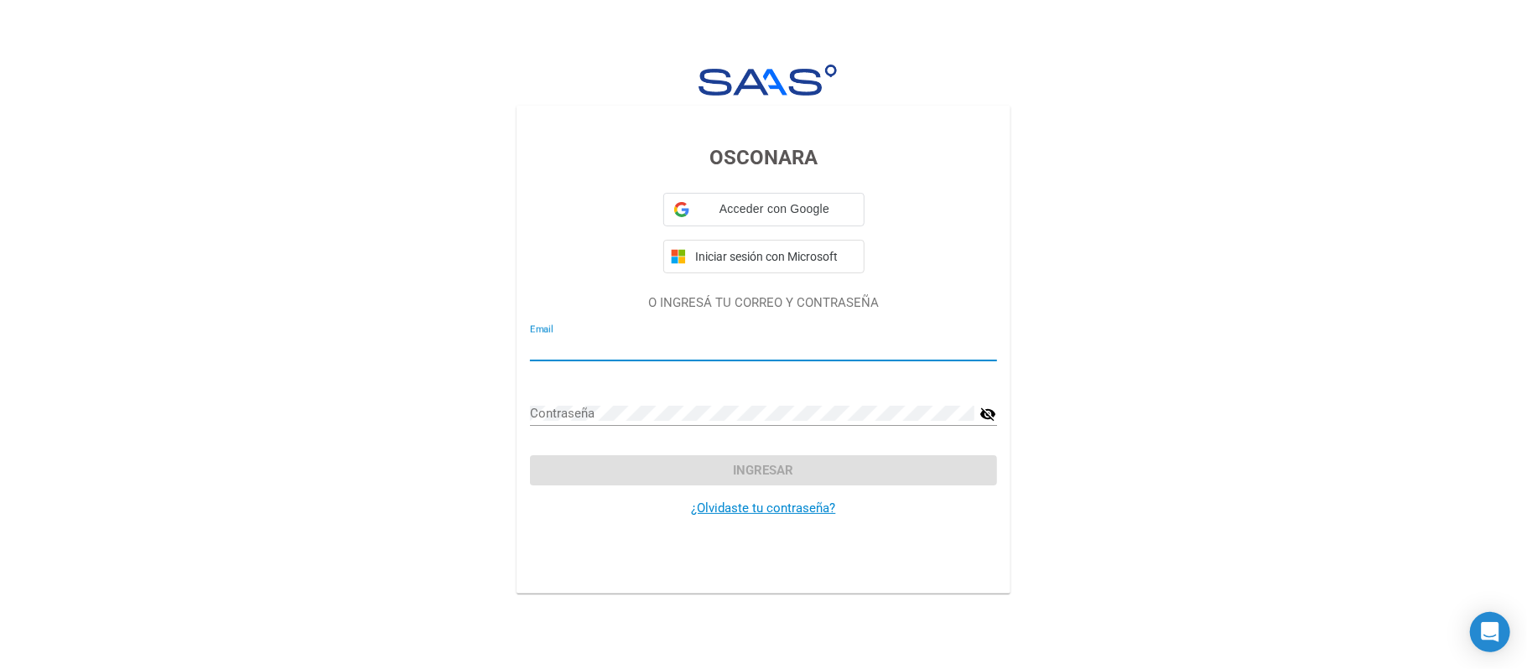
type input "[EMAIL_ADDRESS][DOMAIN_NAME]"
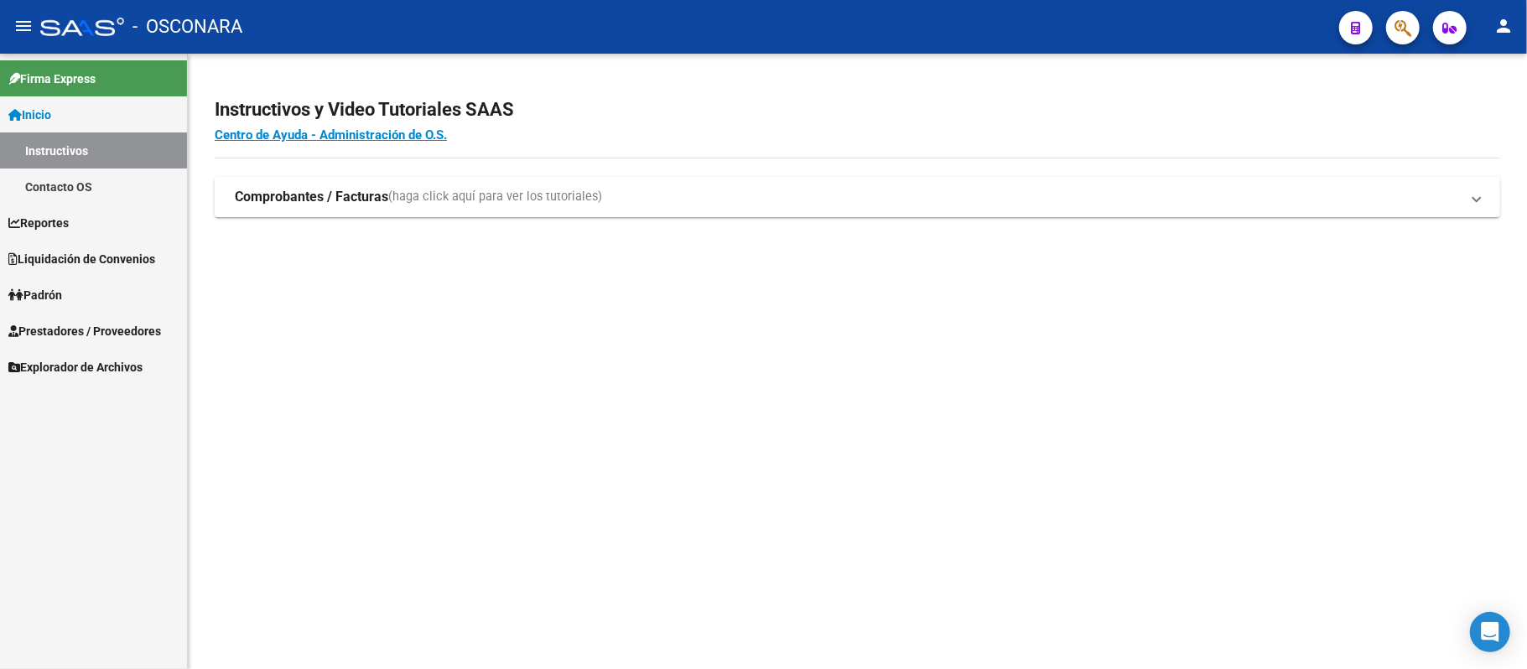
click at [91, 329] on span "Prestadores / Proveedores" at bounding box center [84, 331] width 153 height 18
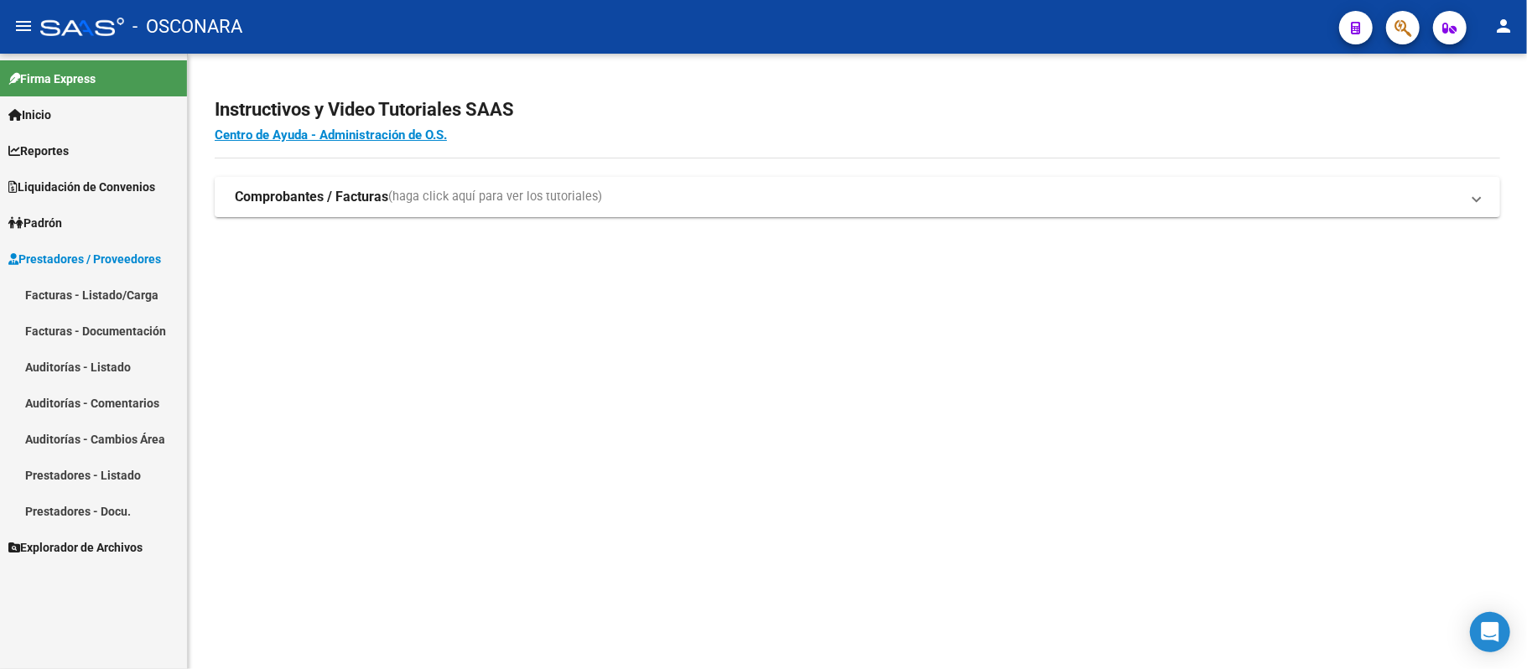
drag, startPoint x: 65, startPoint y: 359, endPoint x: 77, endPoint y: 355, distance: 12.2
click at [65, 359] on link "Auditorías - Listado" at bounding box center [93, 367] width 187 height 36
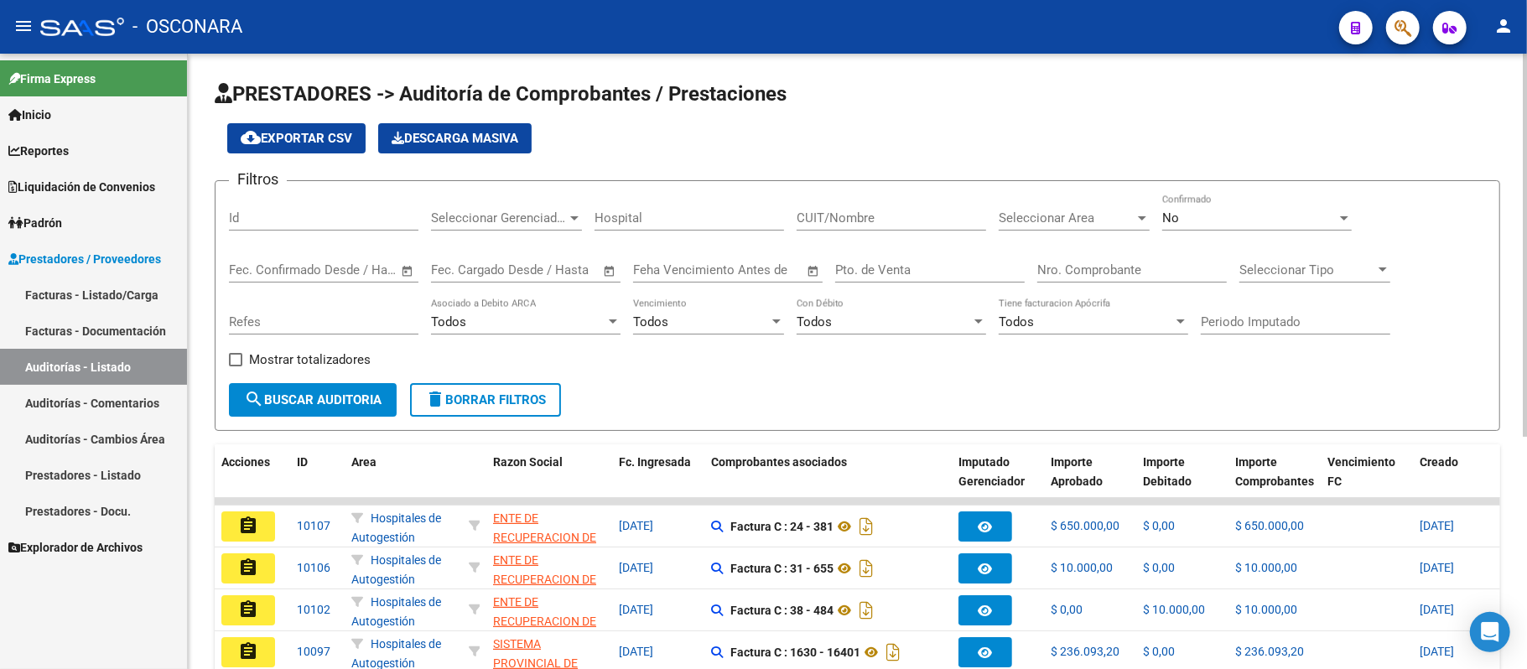
click at [1365, 226] on div "Filtros Id Seleccionar Gerenciador Seleccionar Gerenciador Hospital CUIT/Nombre…" at bounding box center [857, 289] width 1257 height 189
click at [1341, 216] on div at bounding box center [1344, 218] width 8 height 4
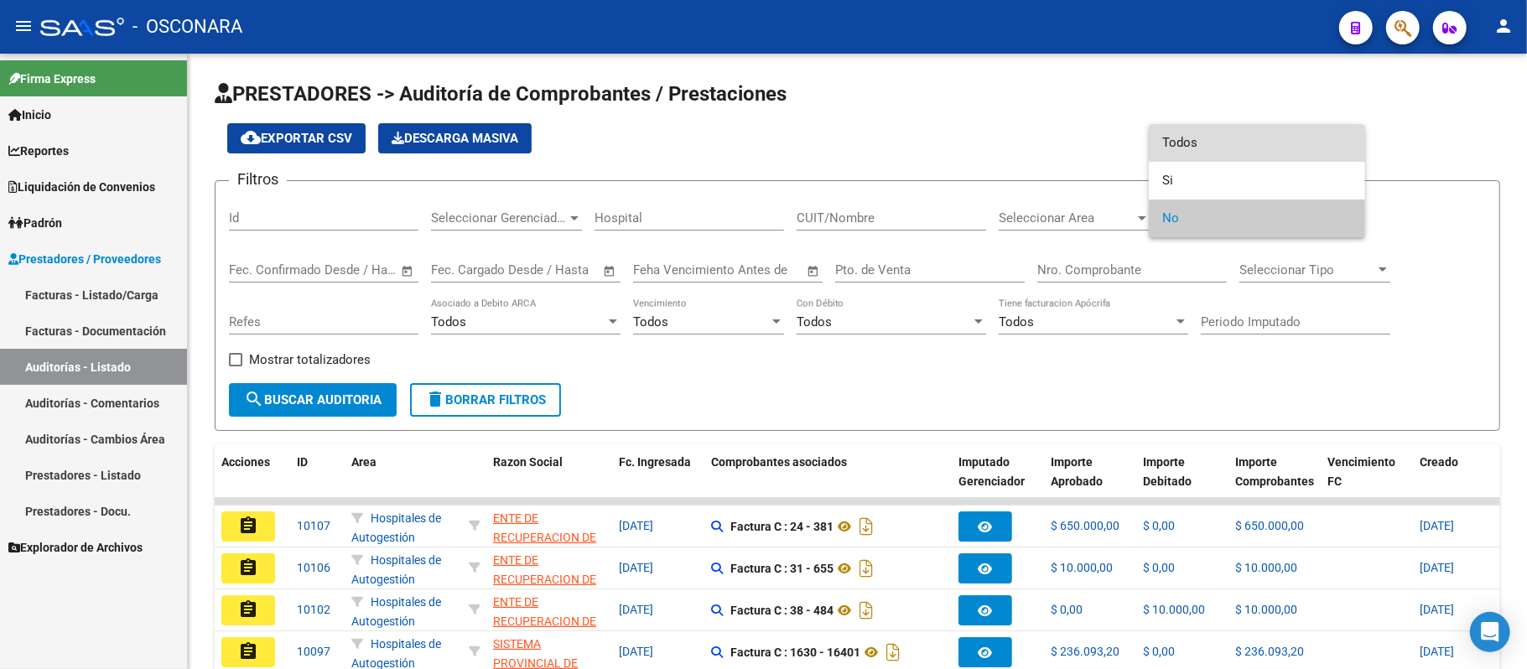
click at [1255, 148] on span "Todos" at bounding box center [1256, 143] width 189 height 38
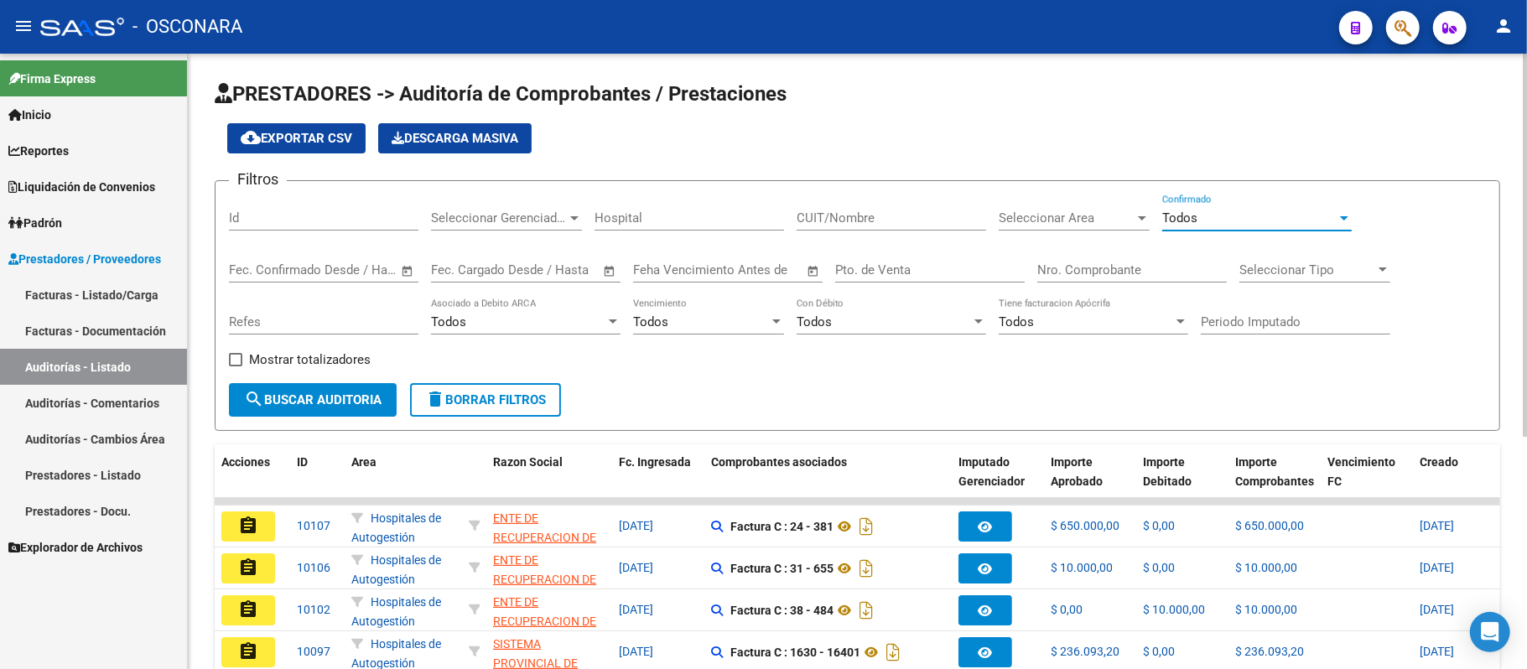
click at [287, 209] on div "Id" at bounding box center [323, 213] width 189 height 36
type input "7889"
click at [314, 420] on form "Filtros 7889 Id Seleccionar Gerenciador Seleccionar Gerenciador Hospital CUIT/N…" at bounding box center [857, 305] width 1285 height 251
click at [326, 402] on span "search Buscar Auditoria" at bounding box center [312, 399] width 137 height 15
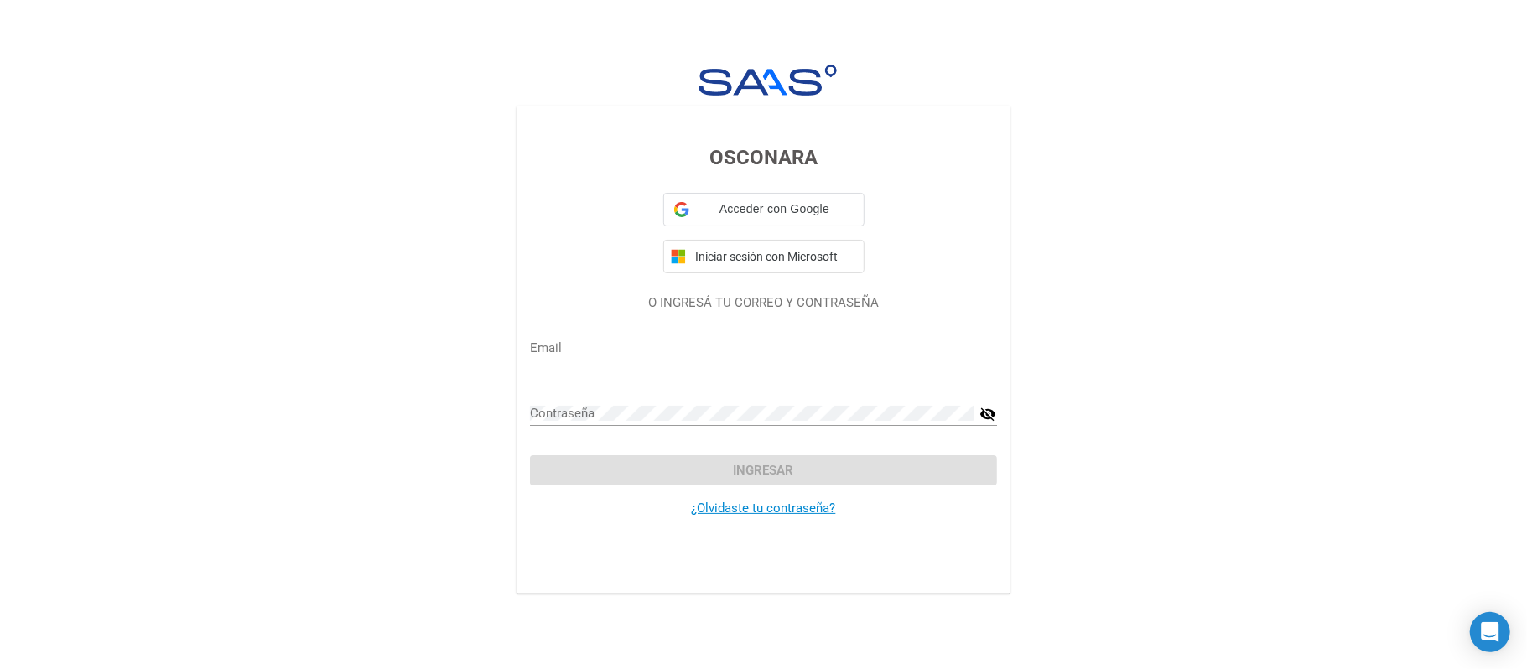
type input "[EMAIL_ADDRESS][DOMAIN_NAME]"
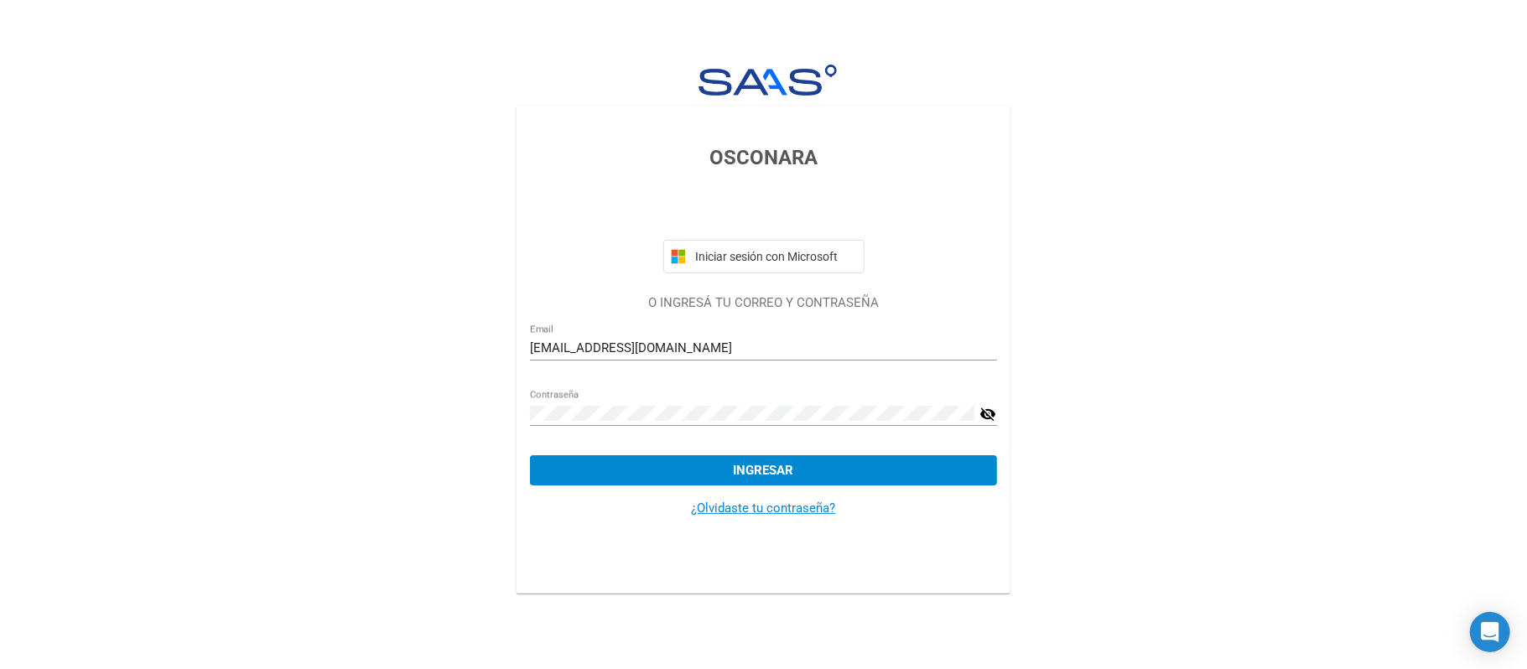
click at [679, 471] on button "Ingresar" at bounding box center [763, 470] width 467 height 30
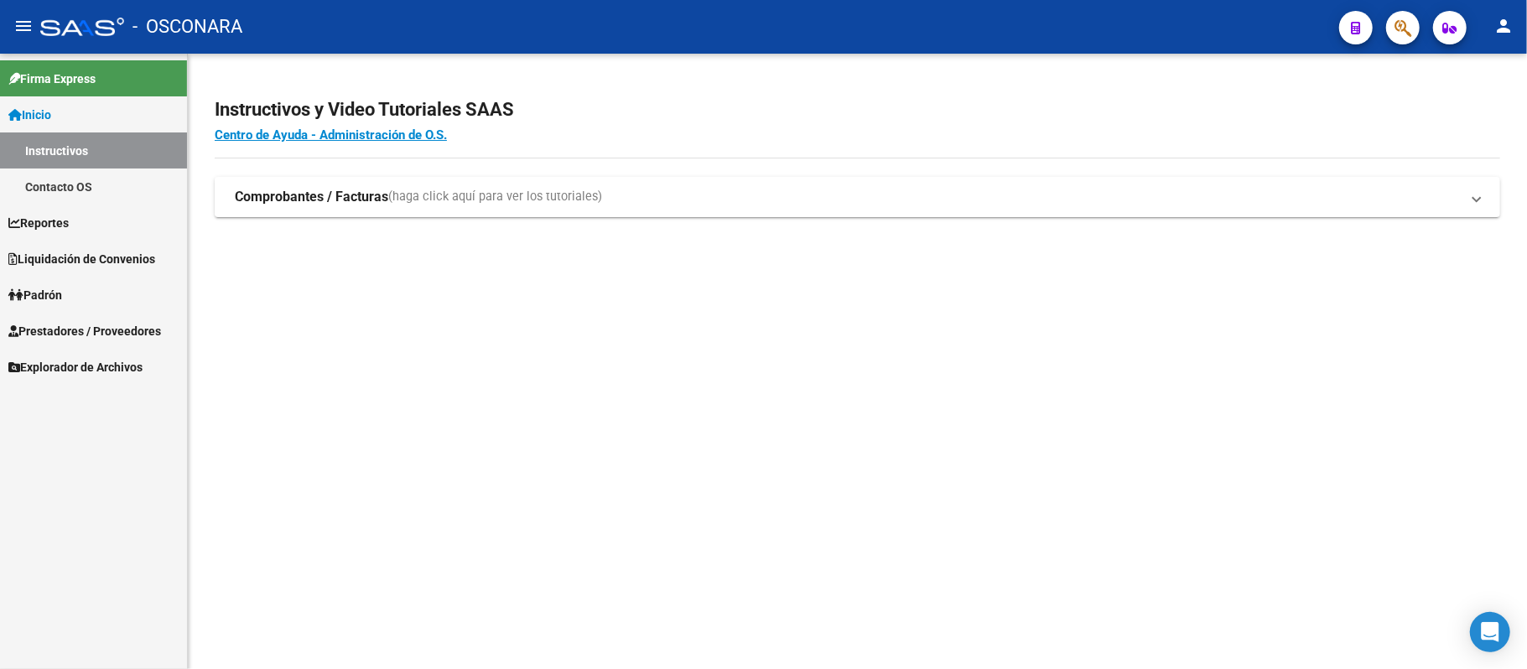
click at [671, 265] on div "Instructivos y Video Tutoriales SAAS Centro de Ayuda - Administración de O.S. C…" at bounding box center [857, 176] width 1339 height 244
click at [107, 329] on span "Prestadores / Proveedores" at bounding box center [84, 331] width 153 height 18
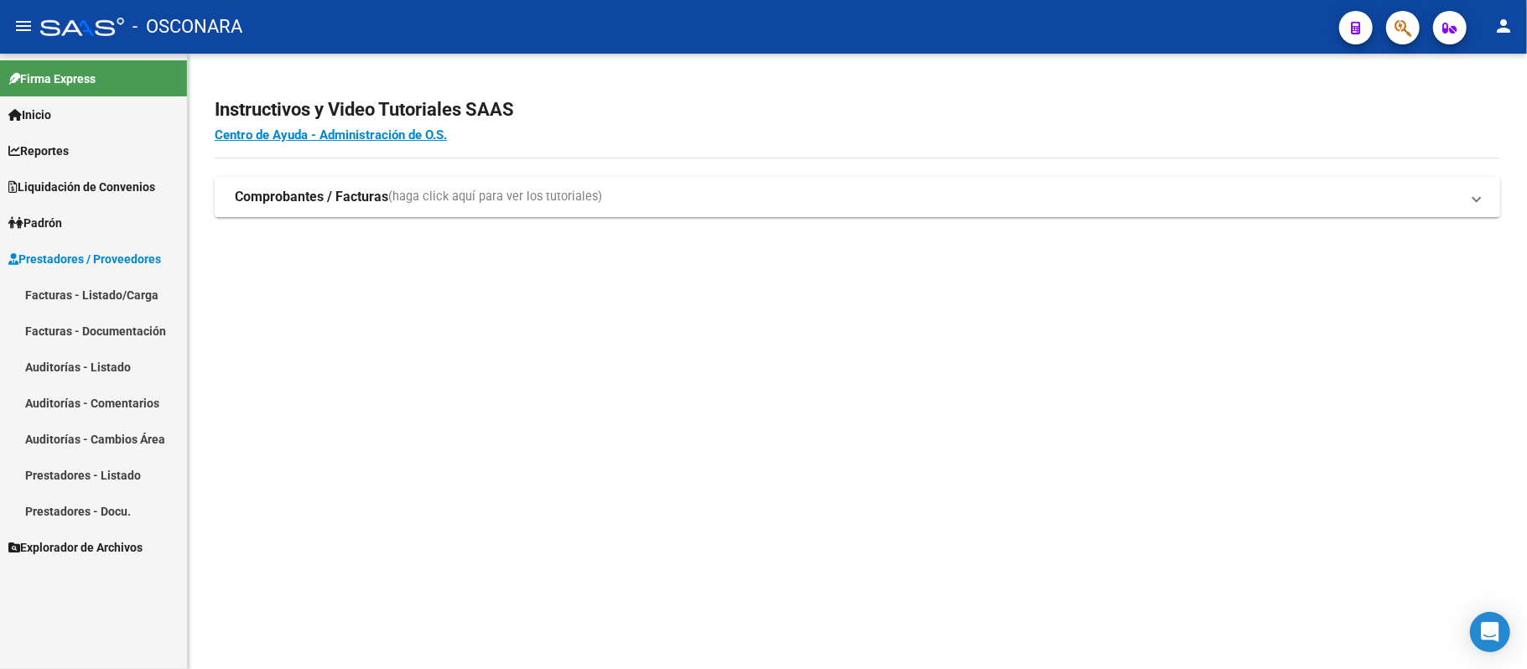
click at [102, 363] on link "Auditorías - Listado" at bounding box center [93, 367] width 187 height 36
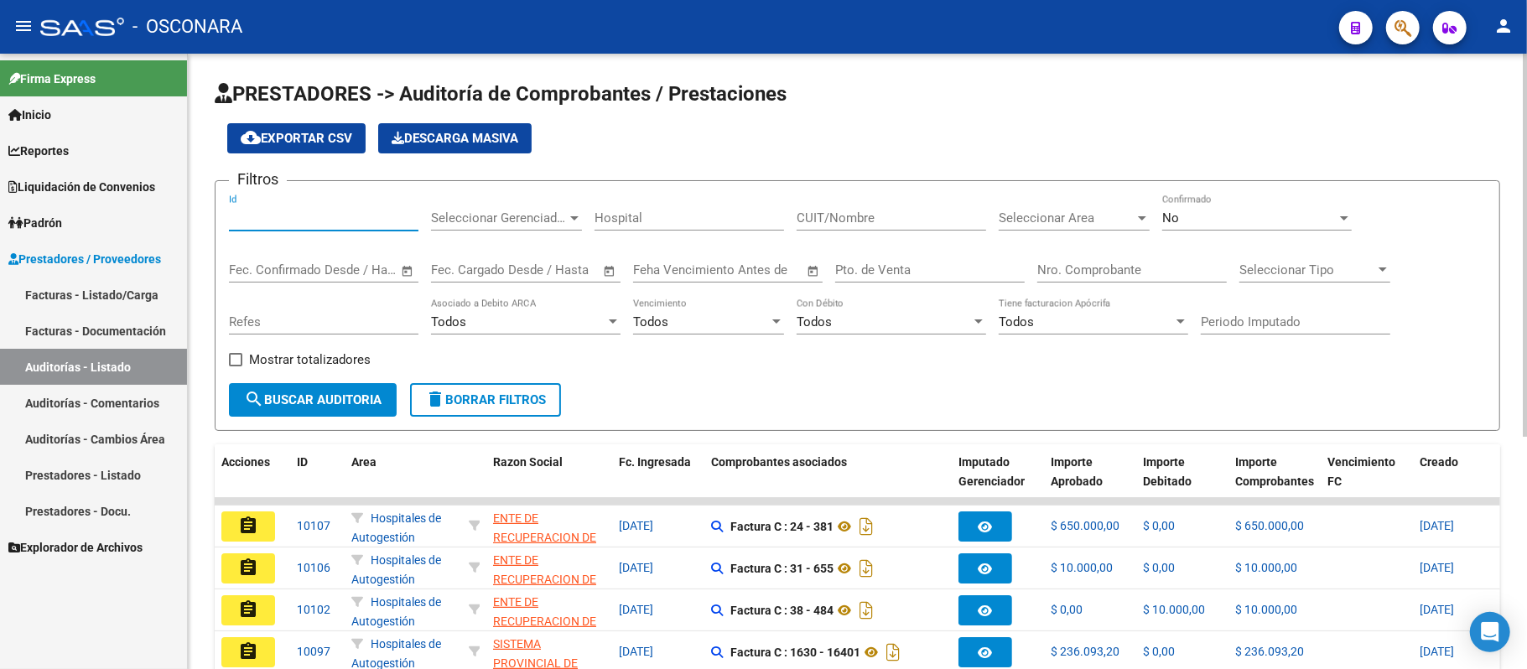
click at [315, 220] on input "Id" at bounding box center [323, 217] width 189 height 15
paste input "7889"
type input "7889"
click at [1261, 221] on div "No" at bounding box center [1249, 217] width 174 height 15
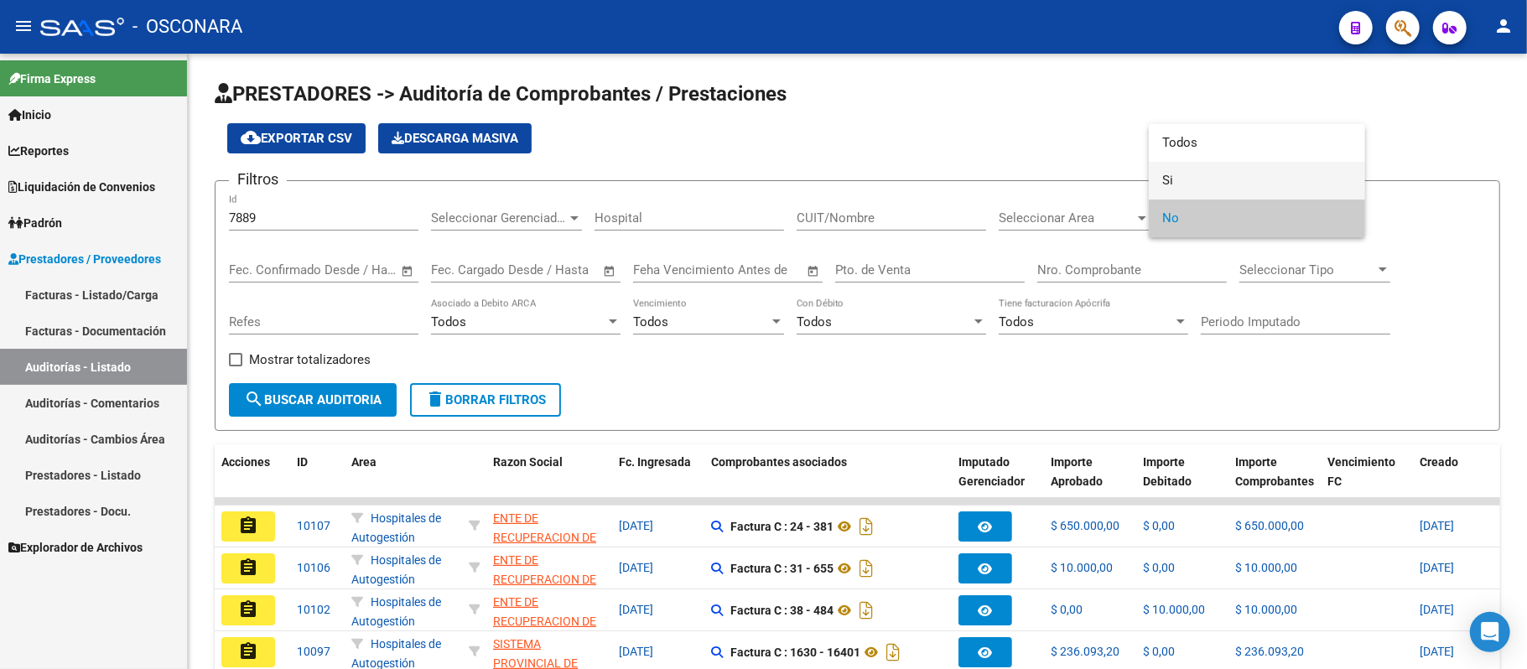
click at [1225, 181] on span "Si" at bounding box center [1256, 181] width 189 height 38
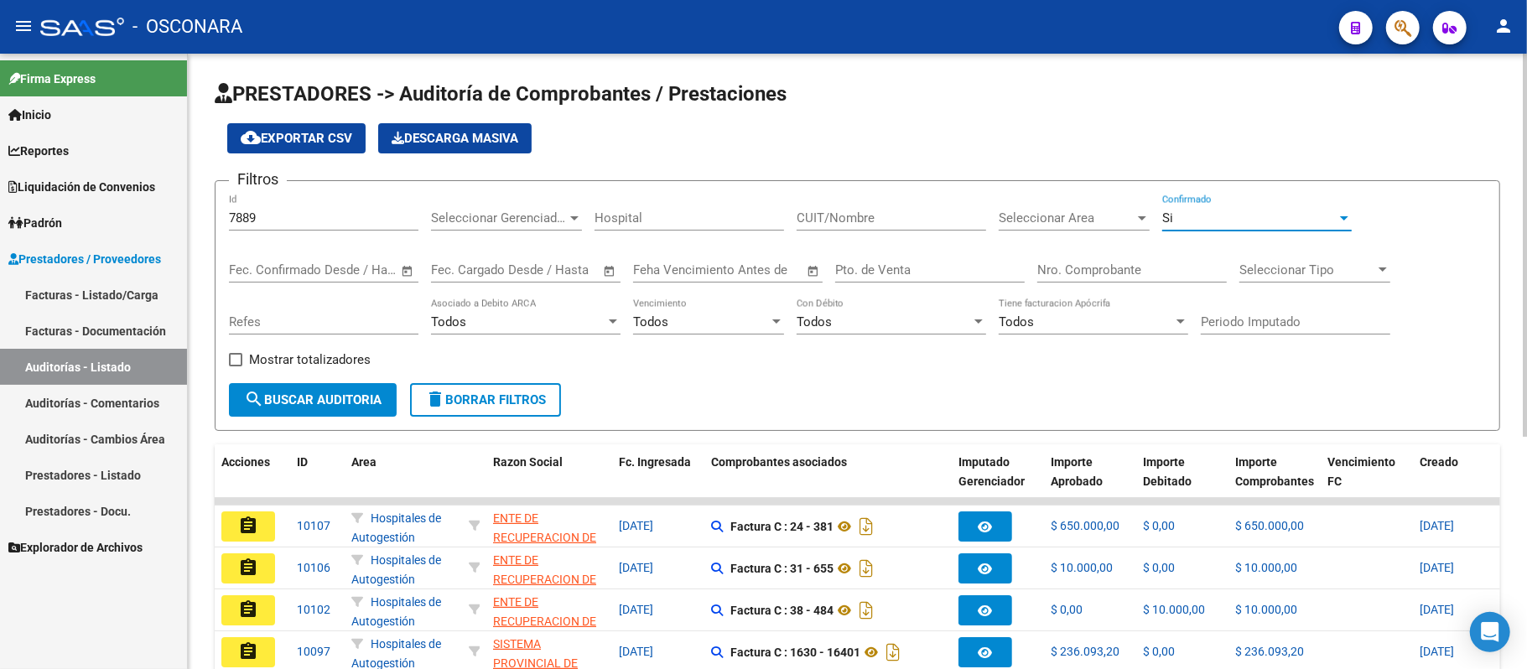
click at [1255, 213] on div "Si" at bounding box center [1249, 217] width 174 height 15
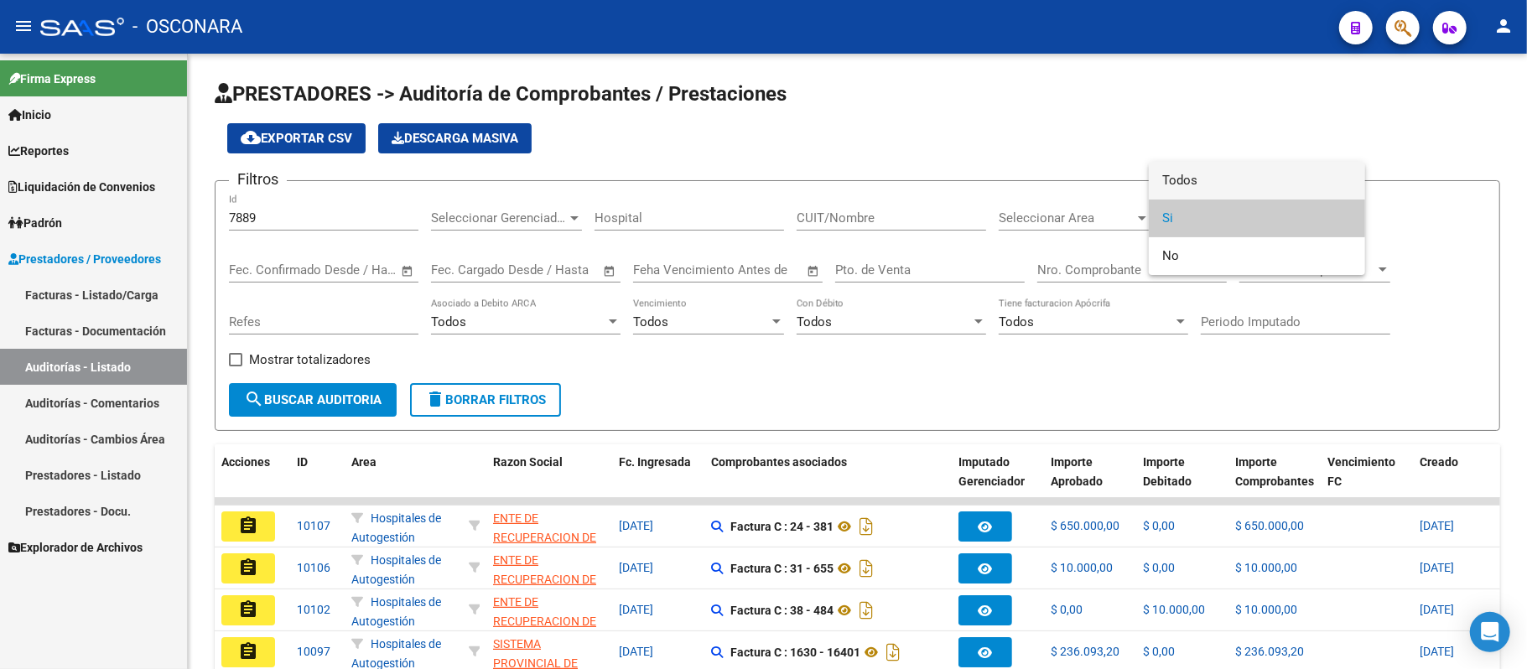
click at [1242, 182] on span "Todos" at bounding box center [1256, 181] width 189 height 38
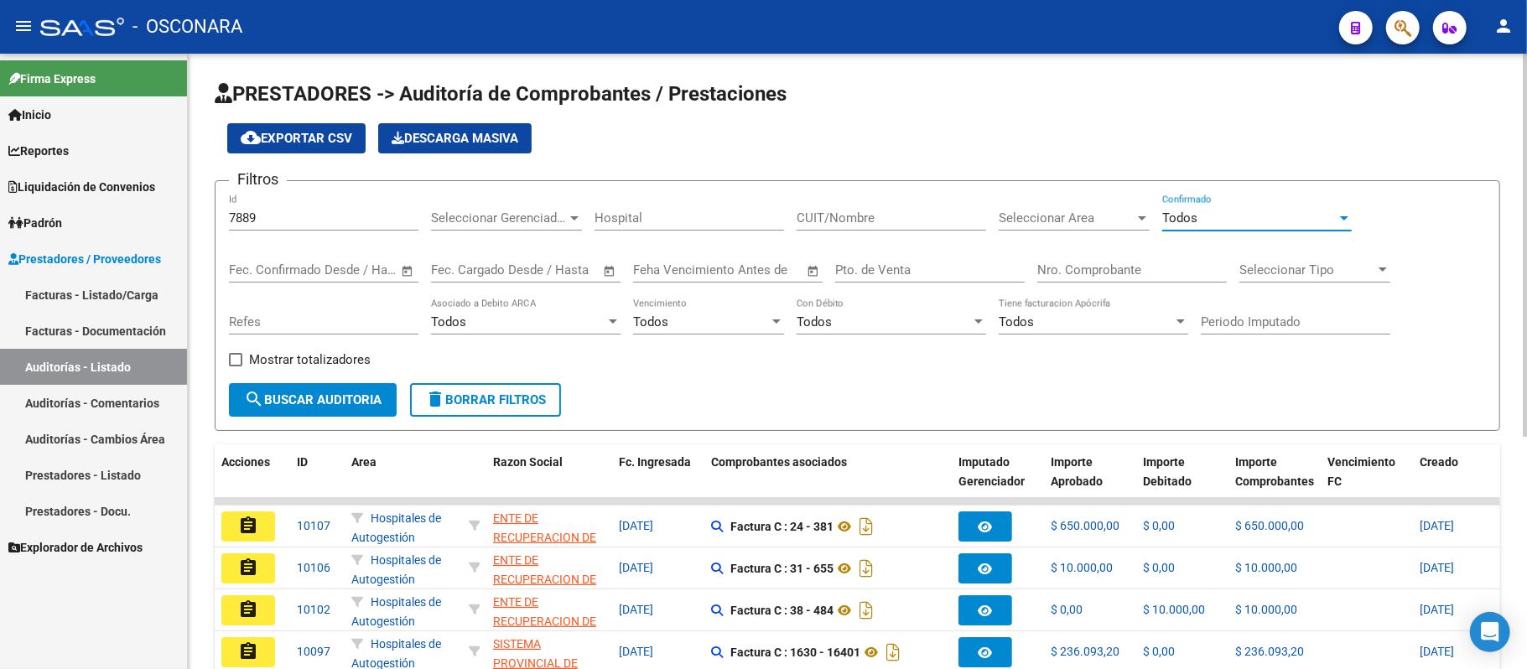
click at [306, 403] on span "search Buscar Auditoria" at bounding box center [312, 399] width 137 height 15
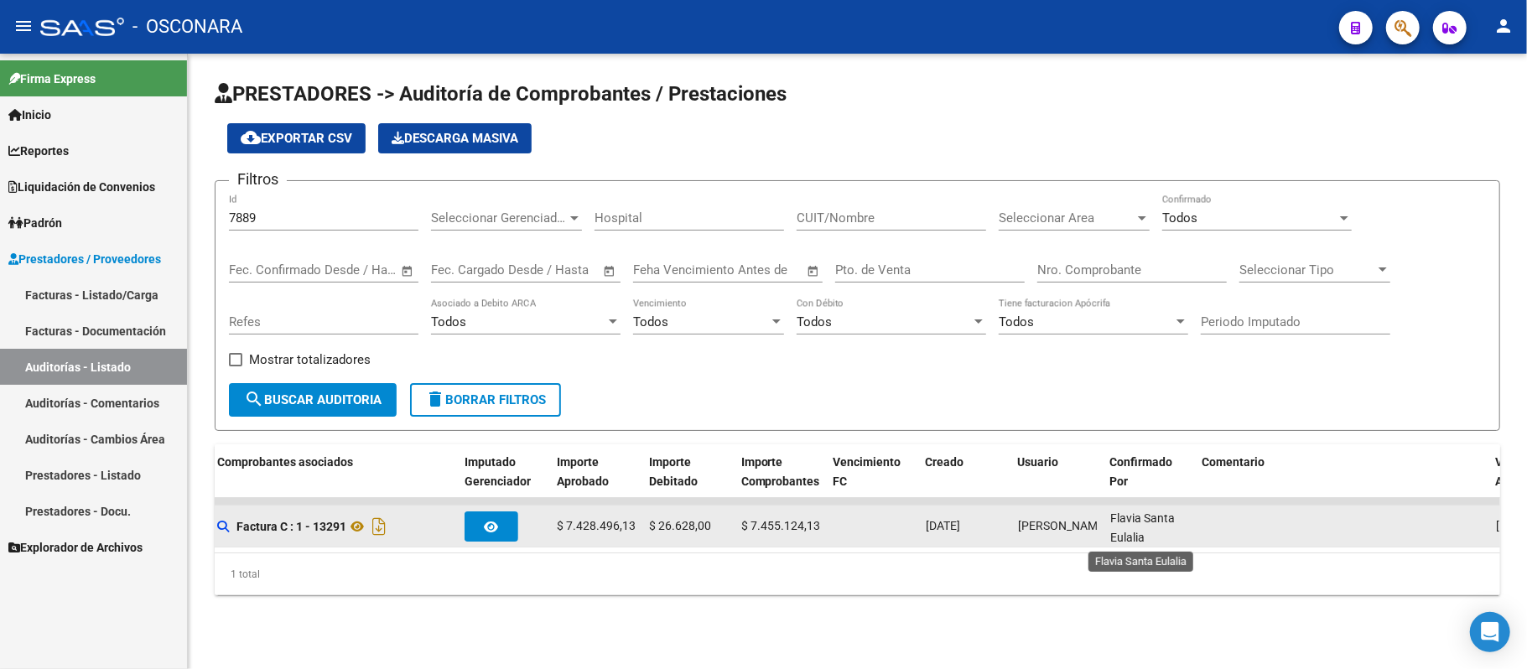
scroll to position [2, 0]
drag, startPoint x: 1105, startPoint y: 520, endPoint x: 1144, endPoint y: 540, distance: 43.5
click at [1144, 540] on datatable-body-cell "Flavia Santa Eulalia" at bounding box center [1149, 526] width 92 height 41
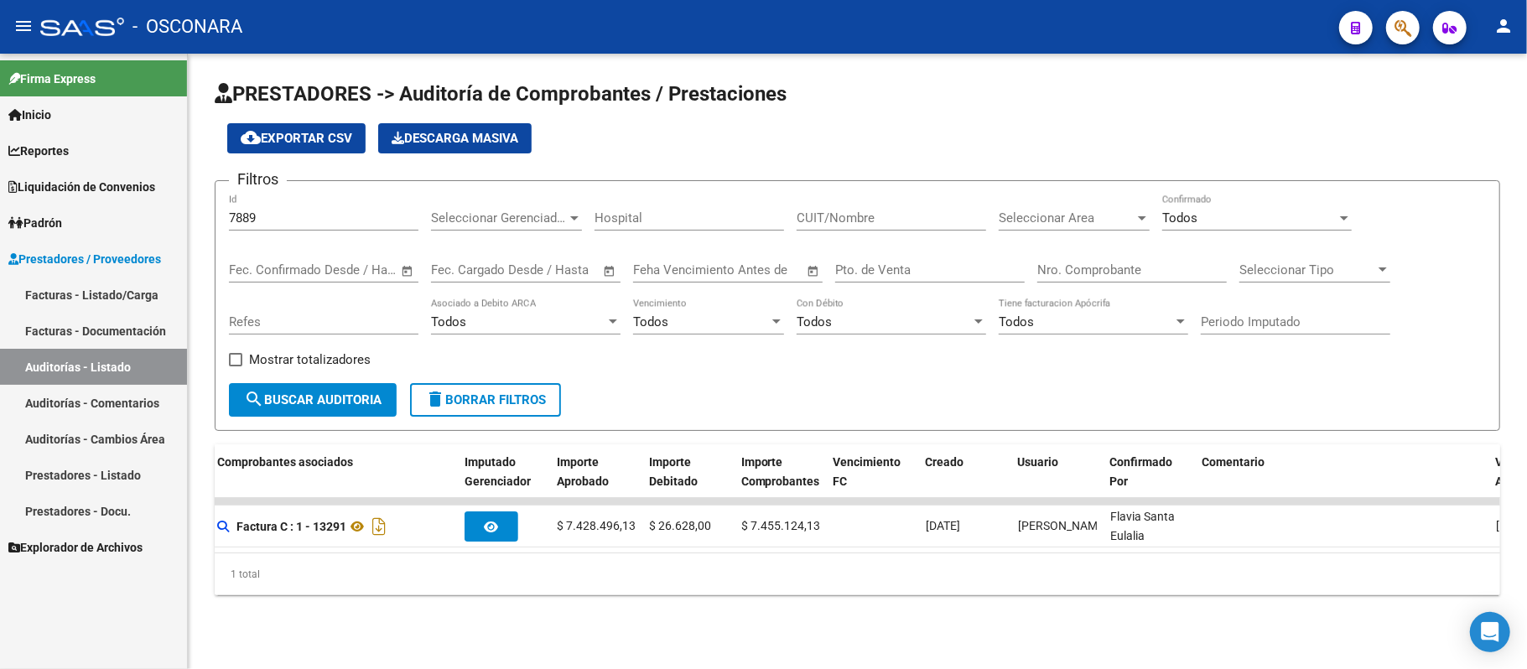
copy span "Flavia Santa Eulalia"
click at [310, 409] on button "search Buscar Auditoria" at bounding box center [313, 400] width 168 height 34
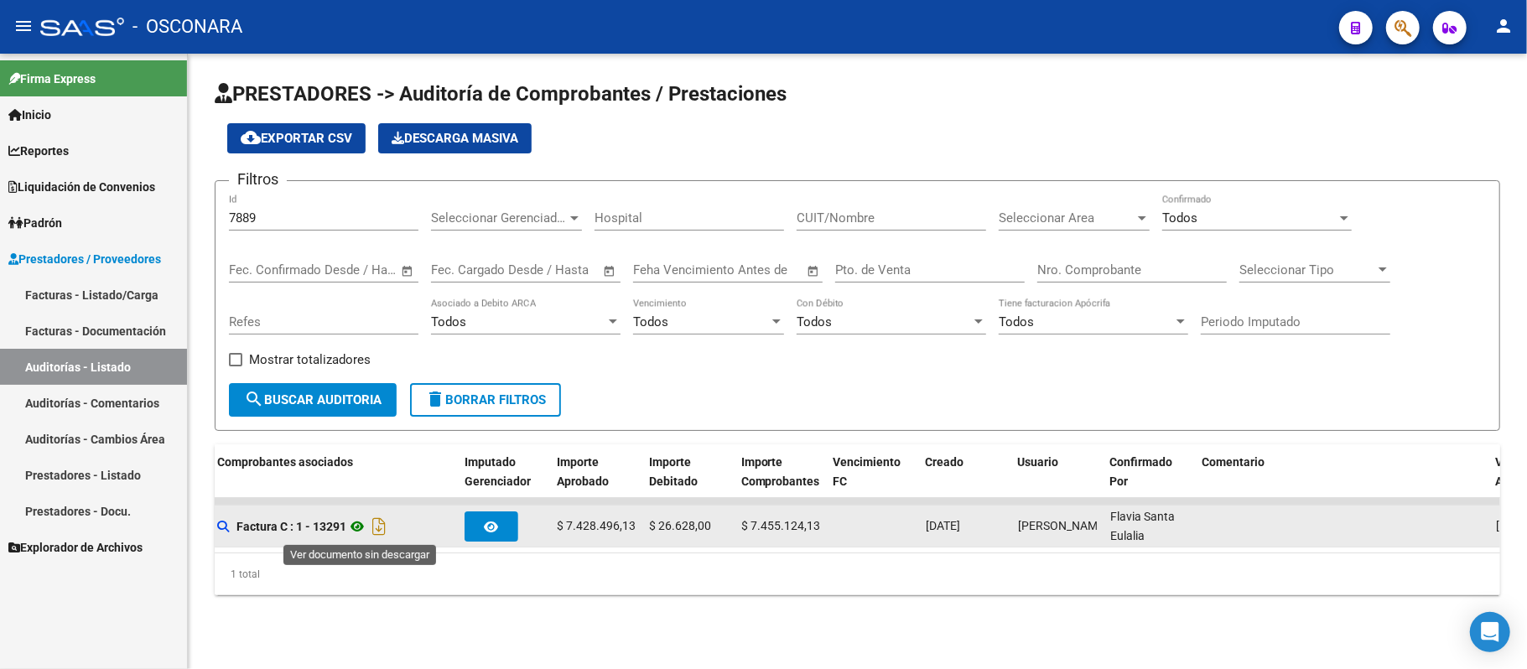
click at [367, 525] on icon at bounding box center [357, 526] width 22 height 20
